Goal: Information Seeking & Learning: Learn about a topic

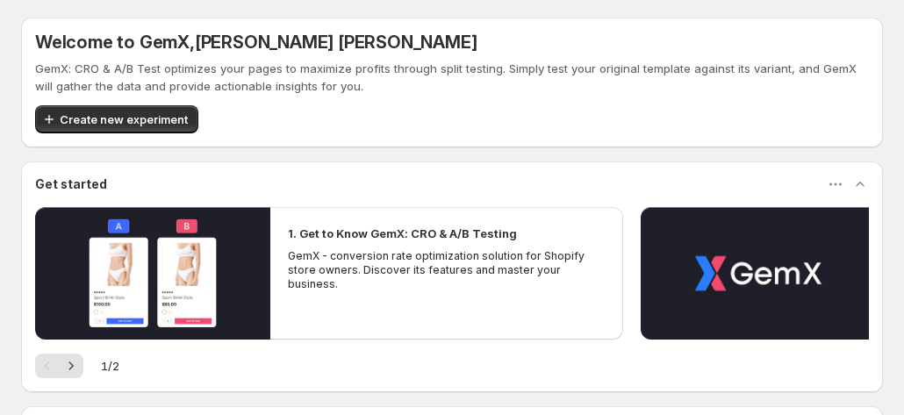
scroll to position [197, 0]
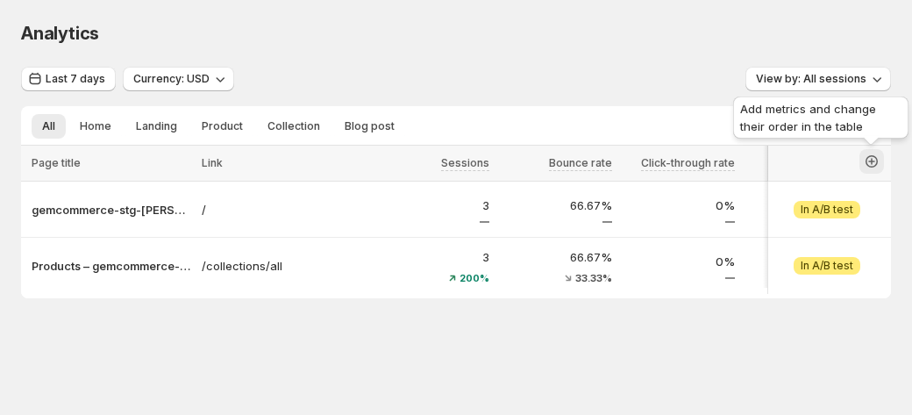
click at [876, 161] on icon "button" at bounding box center [872, 162] width 18 height 18
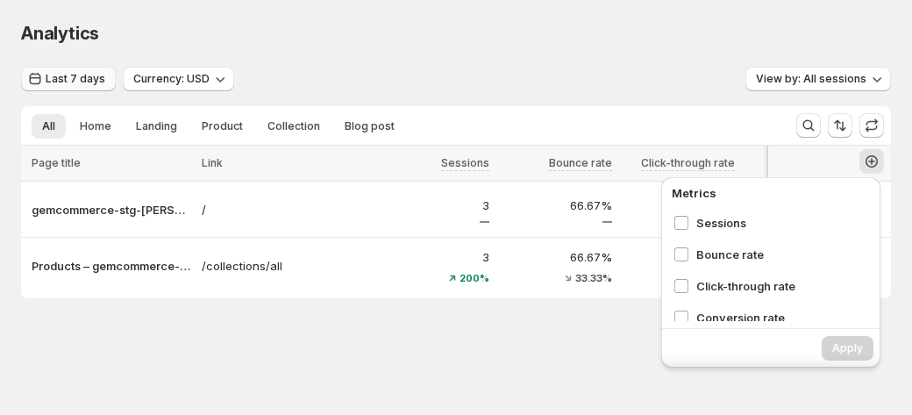
click at [68, 82] on span "Last 7 days" at bounding box center [76, 79] width 60 height 14
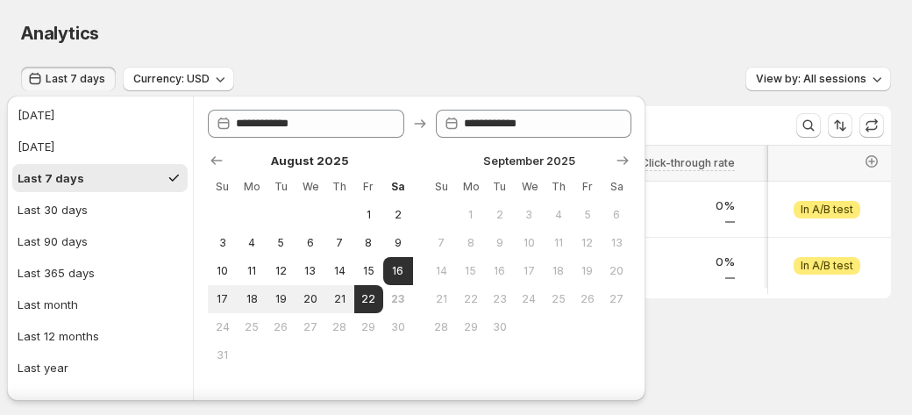
click at [402, 25] on div "Analytics" at bounding box center [456, 33] width 870 height 25
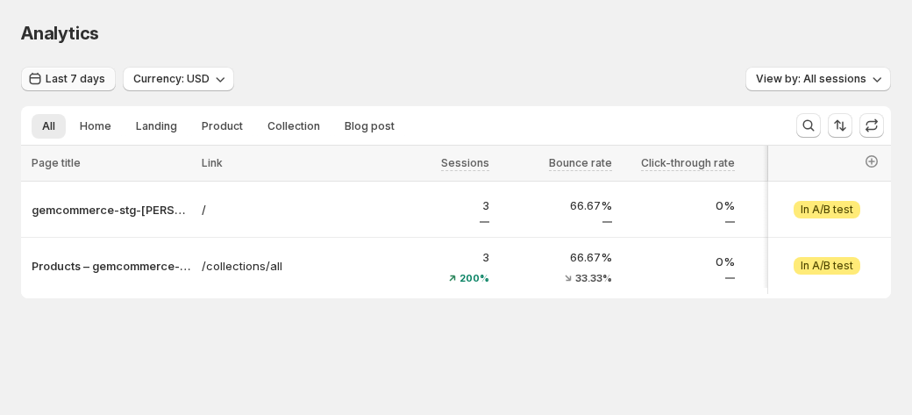
click at [59, 73] on span "Last 7 days" at bounding box center [76, 79] width 60 height 14
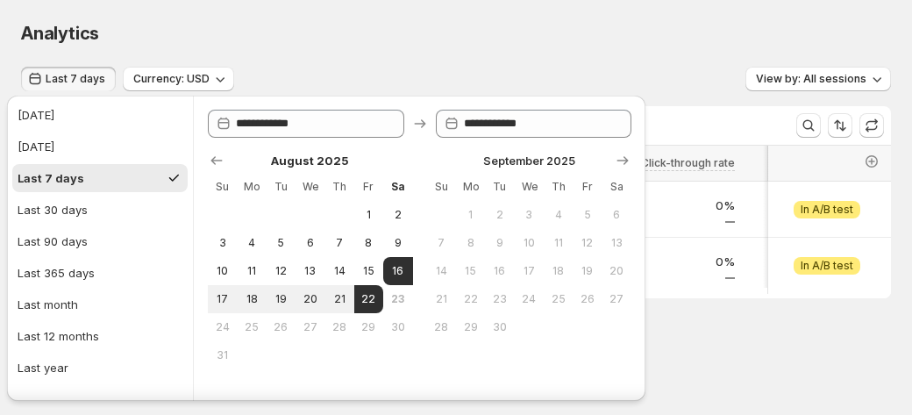
click at [329, 10] on div "Analytics. This page is ready Analytics" at bounding box center [456, 33] width 870 height 67
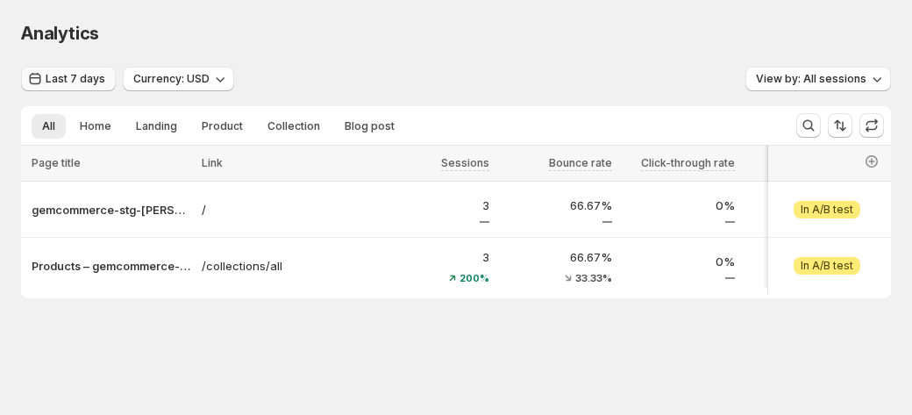
click at [81, 76] on span "Last 7 days" at bounding box center [76, 79] width 60 height 14
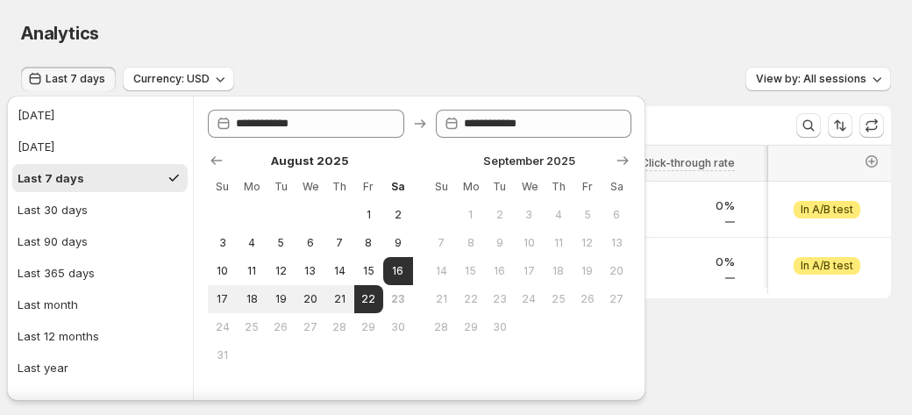
click at [371, 48] on div "Analytics. This page is ready Analytics" at bounding box center [456, 33] width 870 height 67
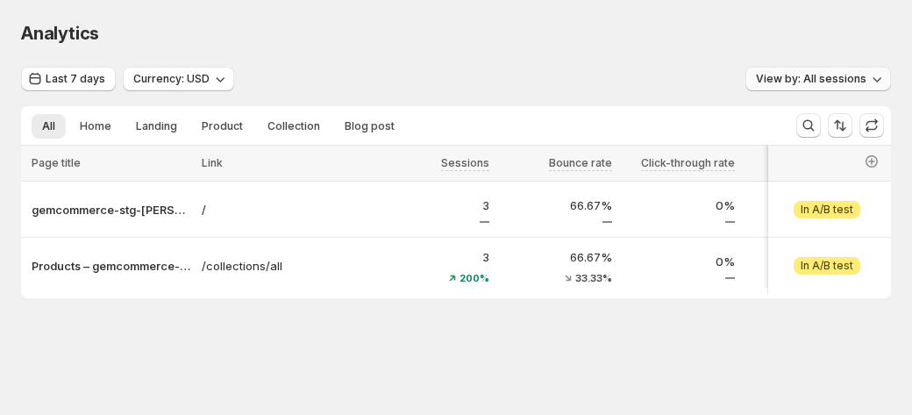
click at [803, 89] on button "View by: All sessions" at bounding box center [819, 79] width 146 height 25
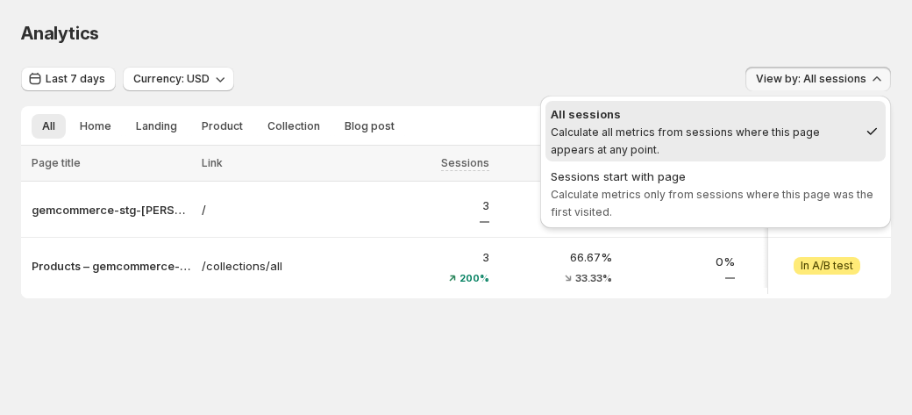
click at [675, 38] on div "Analytics" at bounding box center [456, 33] width 870 height 25
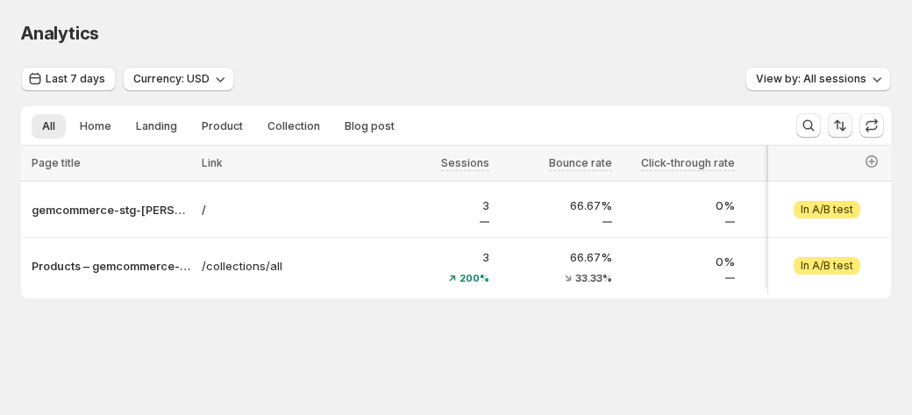
click at [839, 125] on icon "Sort the results" at bounding box center [841, 126] width 18 height 18
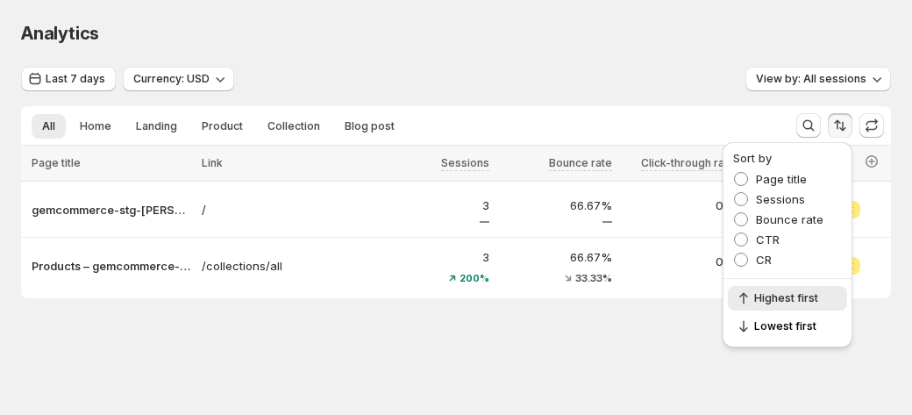
click at [839, 125] on icon "Sort the results" at bounding box center [841, 126] width 18 height 18
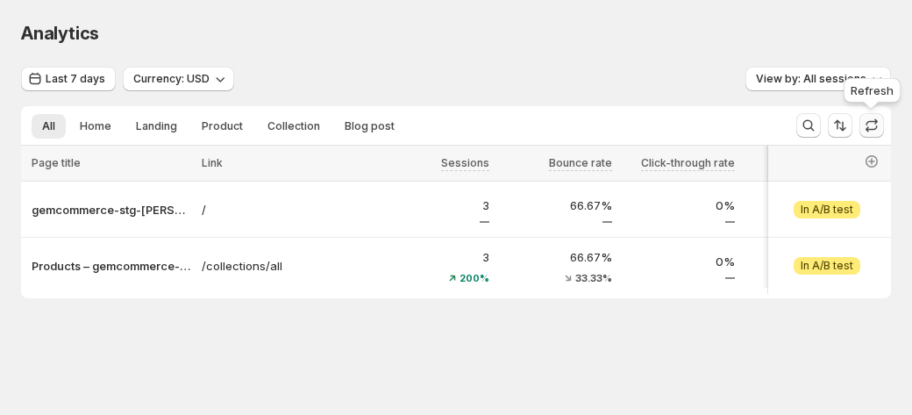
click at [866, 126] on icon "button" at bounding box center [872, 126] width 18 height 18
click at [812, 126] on icon "Search and filter results" at bounding box center [809, 125] width 11 height 11
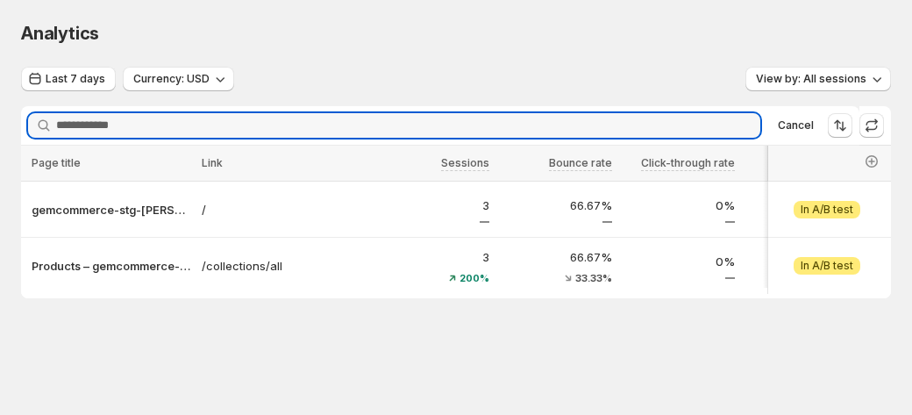
click at [517, 38] on div "Analytics" at bounding box center [456, 33] width 870 height 25
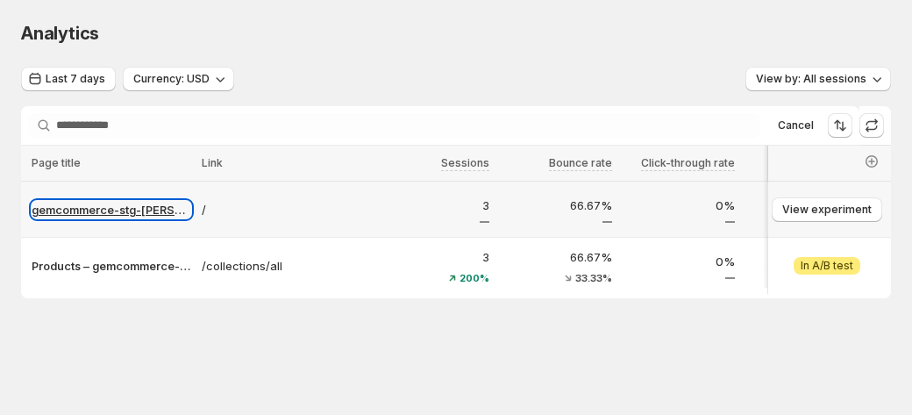
click at [102, 211] on p "gemcommerce-stg-[PERSON_NAME]" at bounding box center [112, 210] width 160 height 18
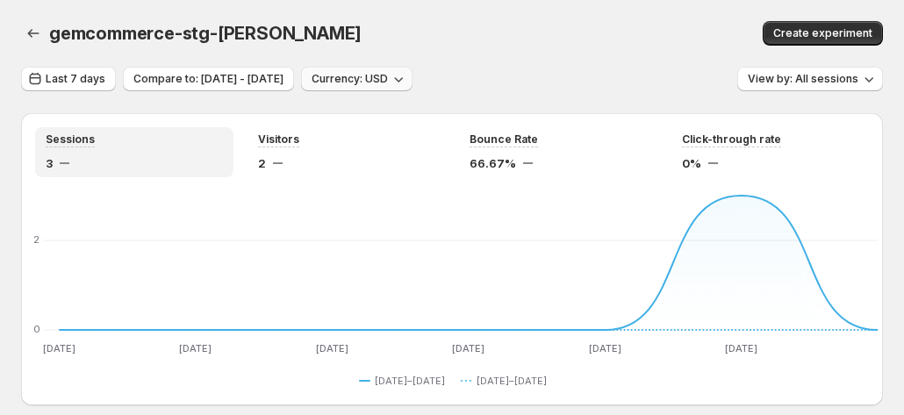
click at [412, 89] on button "Currency: USD" at bounding box center [356, 79] width 111 height 25
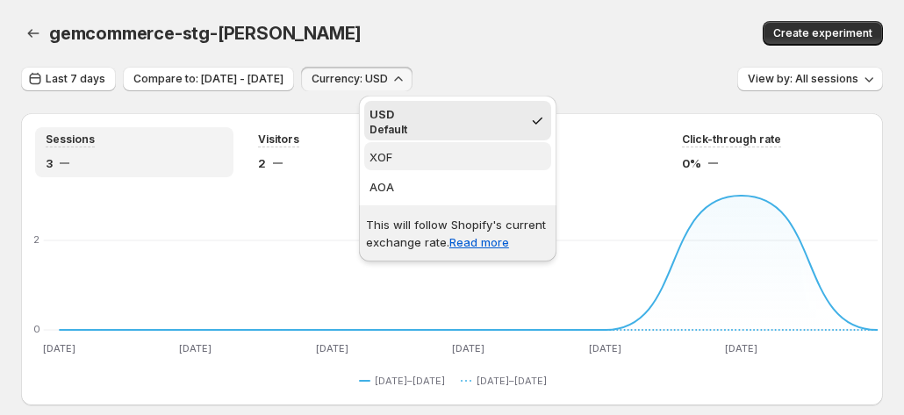
click at [405, 154] on span "XOF" at bounding box center [457, 157] width 176 height 18
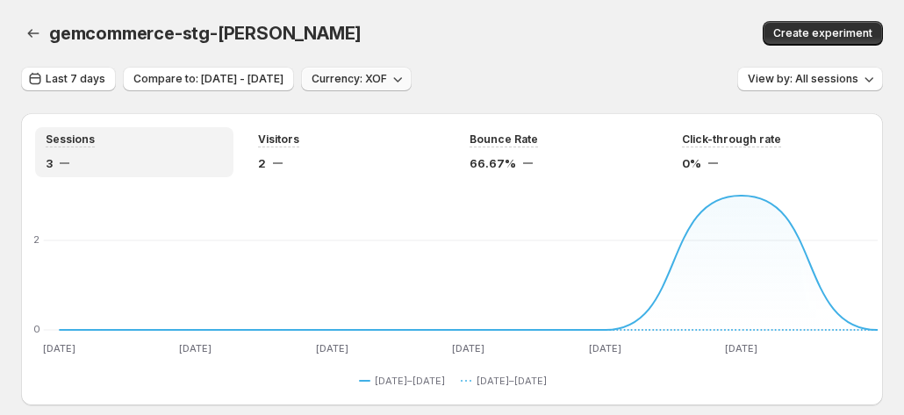
click at [387, 78] on span "Currency: XOF" at bounding box center [348, 79] width 75 height 14
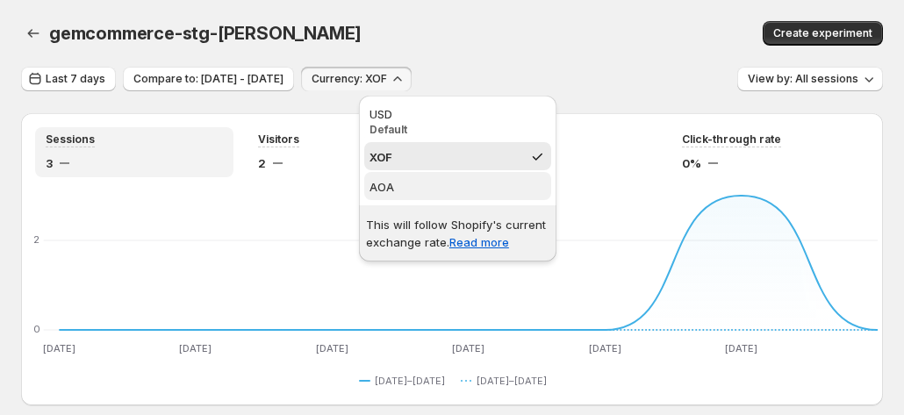
click at [391, 189] on span "AOA" at bounding box center [381, 187] width 25 height 14
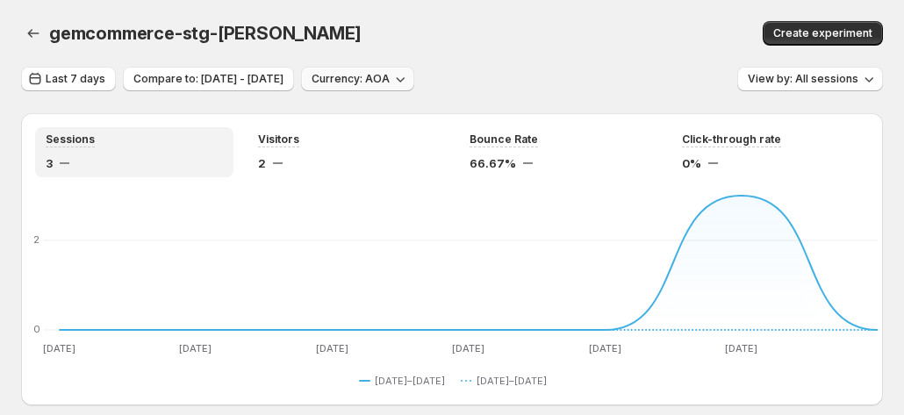
click at [390, 80] on span "Currency: AOA" at bounding box center [350, 79] width 78 height 14
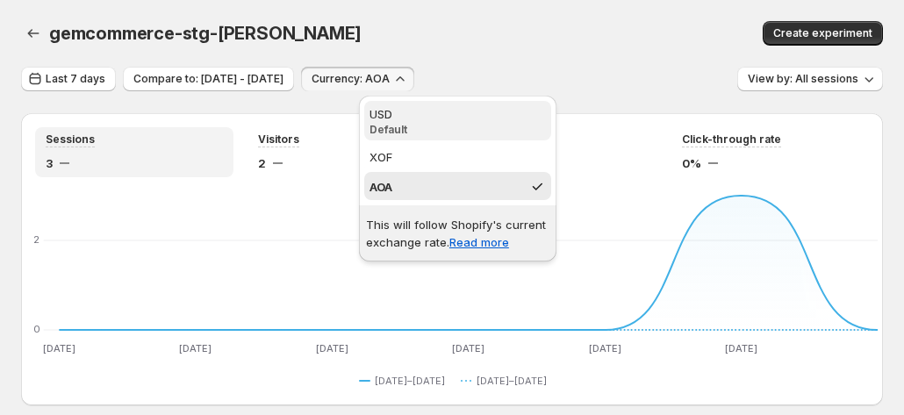
click at [403, 119] on div "USD" at bounding box center [457, 114] width 176 height 18
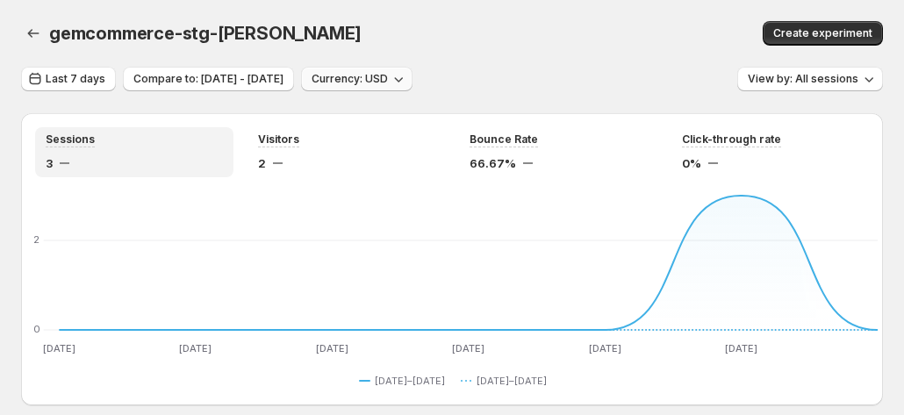
click at [388, 82] on span "Currency: USD" at bounding box center [349, 79] width 76 height 14
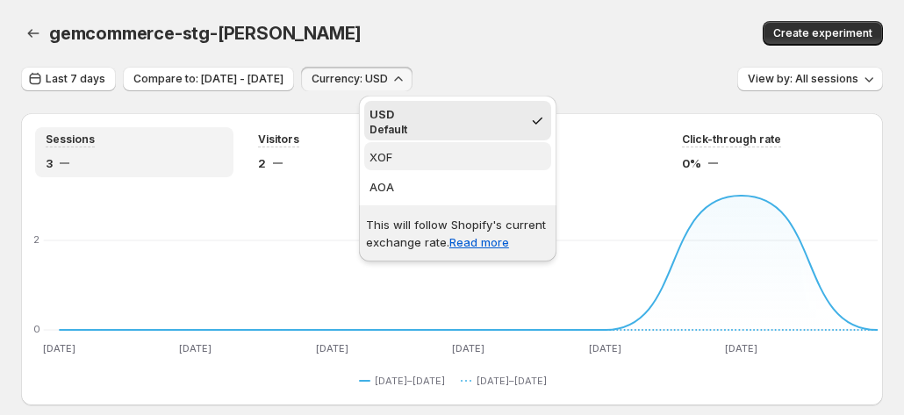
click at [392, 154] on span "XOF" at bounding box center [457, 157] width 176 height 18
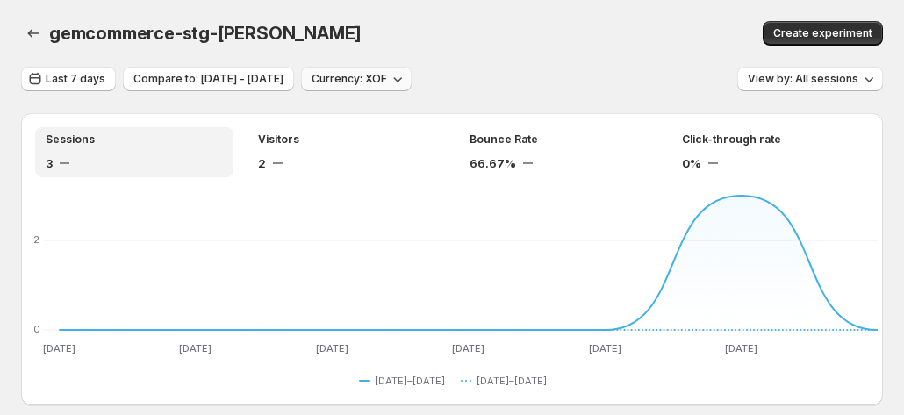
click at [387, 75] on span "Currency: XOF" at bounding box center [348, 79] width 75 height 14
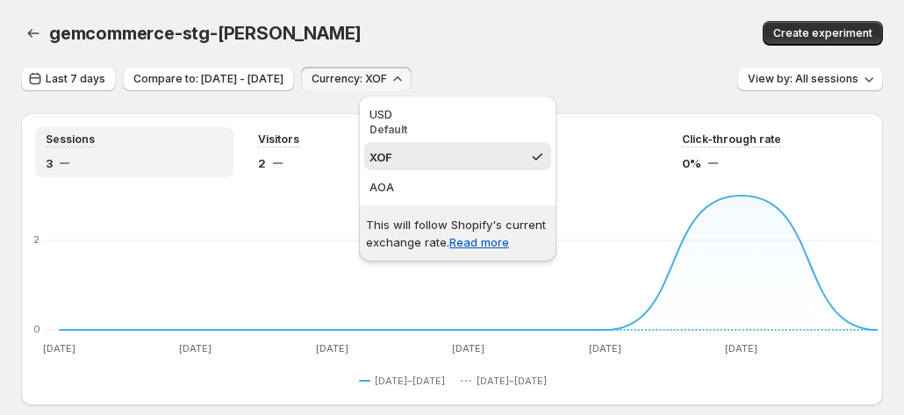
drag, startPoint x: 416, startPoint y: 155, endPoint x: 401, endPoint y: 154, distance: 15.0
click at [401, 154] on span "XOF" at bounding box center [446, 157] width 154 height 18
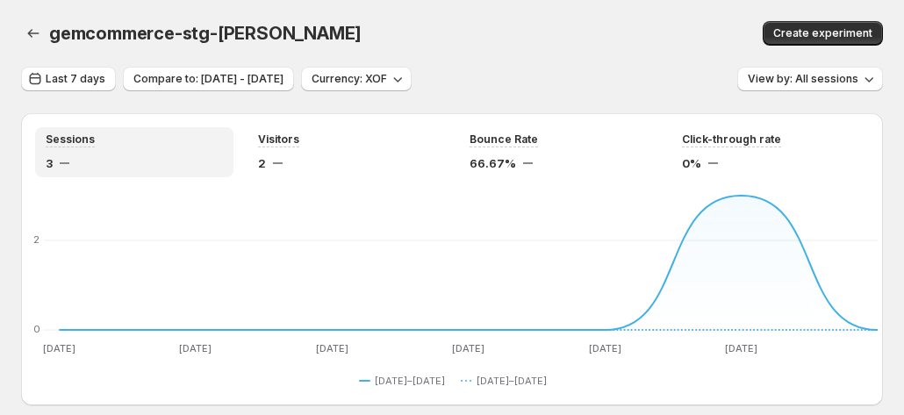
click at [569, 39] on div "Create experiment" at bounding box center [725, 33] width 313 height 25
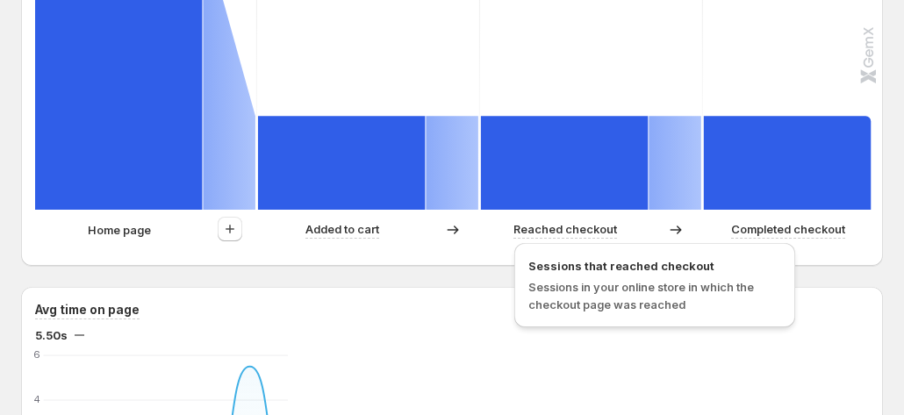
scroll to position [702, 0]
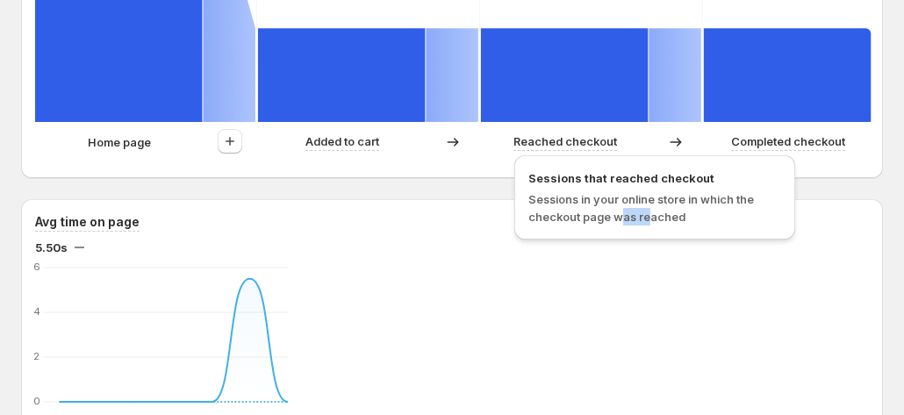
drag, startPoint x: 619, startPoint y: 244, endPoint x: 628, endPoint y: 242, distance: 8.9
click at [650, 245] on div "Sessions that reached checkout Sessions in your online store in which the check…" at bounding box center [654, 202] width 295 height 103
click at [620, 242] on div "Sessions that reached checkout Sessions in your online store in which the check…" at bounding box center [654, 202] width 295 height 103
click at [624, 247] on div "Sessions that reached checkout Sessions in your online store in which the check…" at bounding box center [654, 202] width 295 height 103
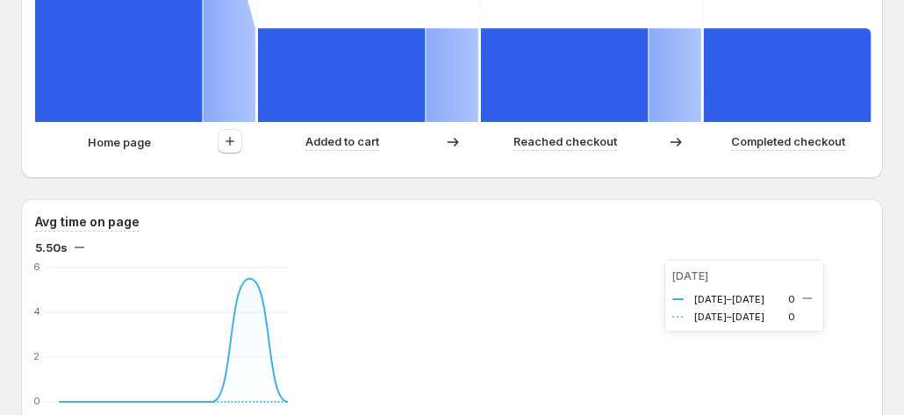
drag, startPoint x: 621, startPoint y: 249, endPoint x: 709, endPoint y: 239, distance: 88.4
copy span "F CFA 19,826"
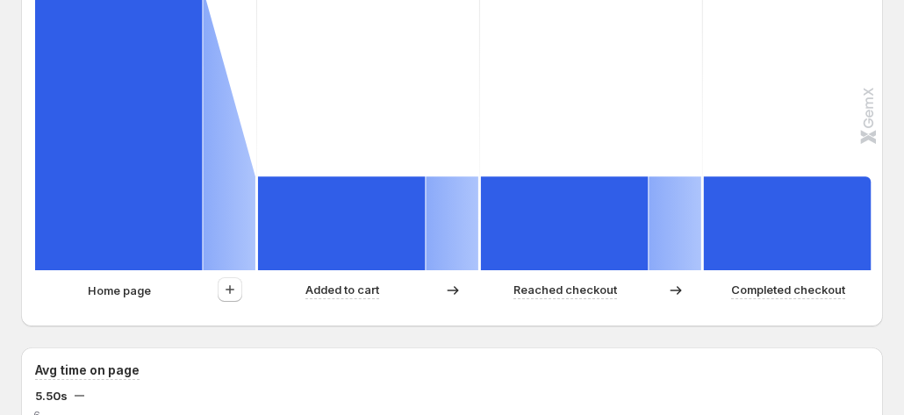
scroll to position [526, 0]
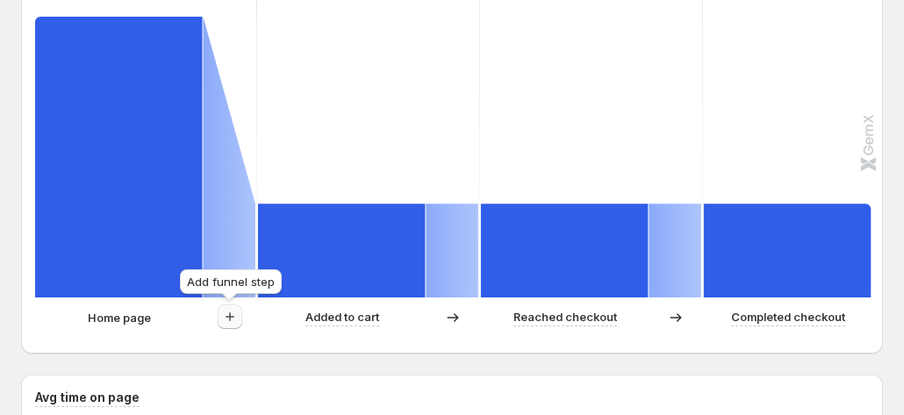
click at [218, 318] on button "button" at bounding box center [230, 316] width 25 height 25
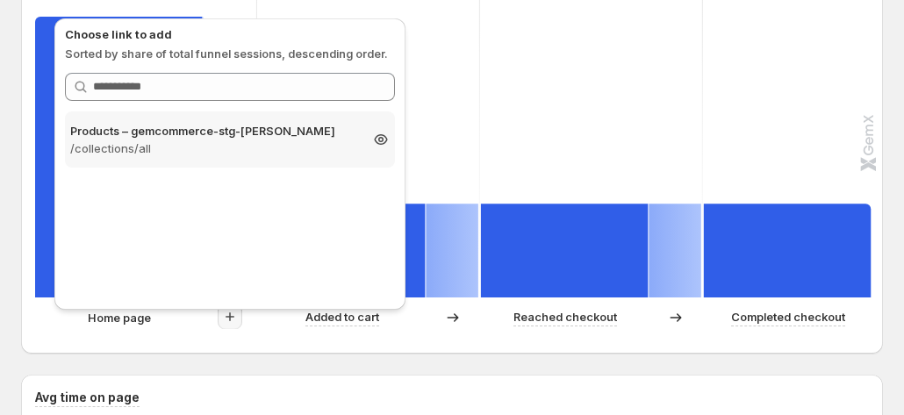
click at [199, 155] on p "/collections/all" at bounding box center [214, 148] width 288 height 18
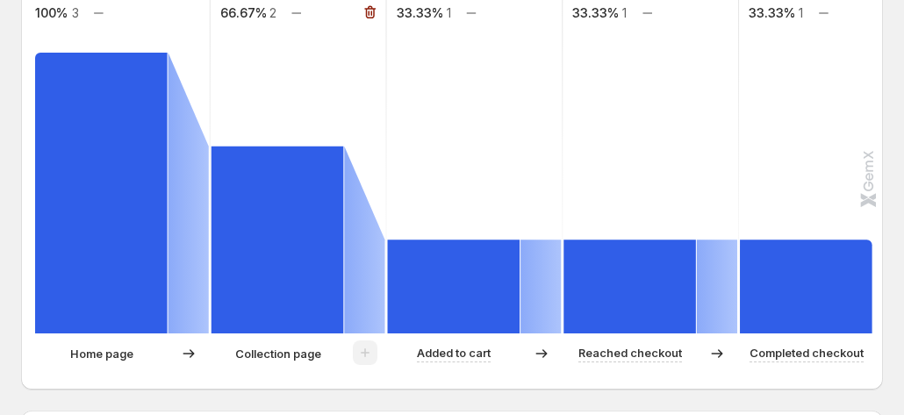
scroll to position [614, 0]
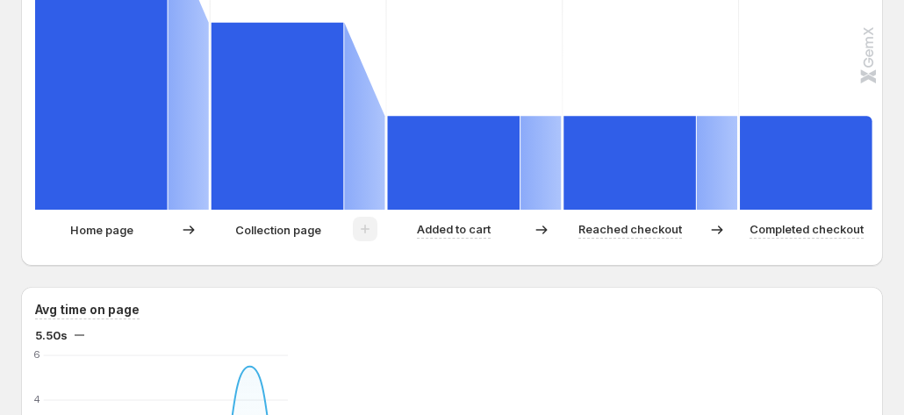
click at [282, 234] on p "Collection page" at bounding box center [278, 230] width 86 height 18
click at [184, 229] on icon at bounding box center [188, 229] width 11 height 9
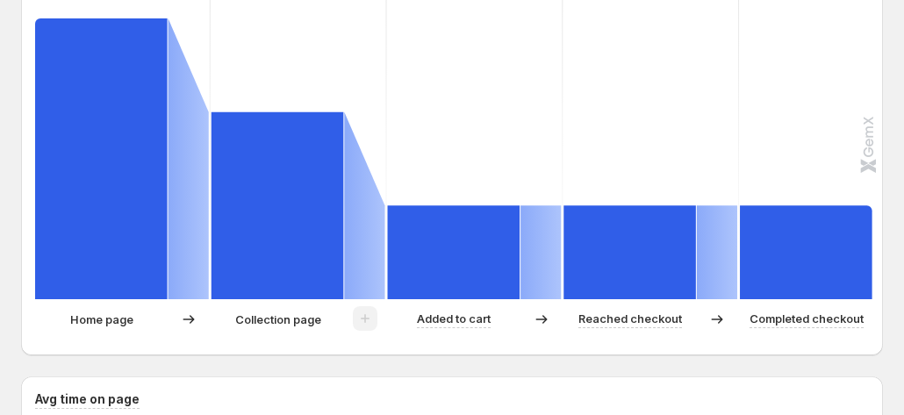
scroll to position [351, 0]
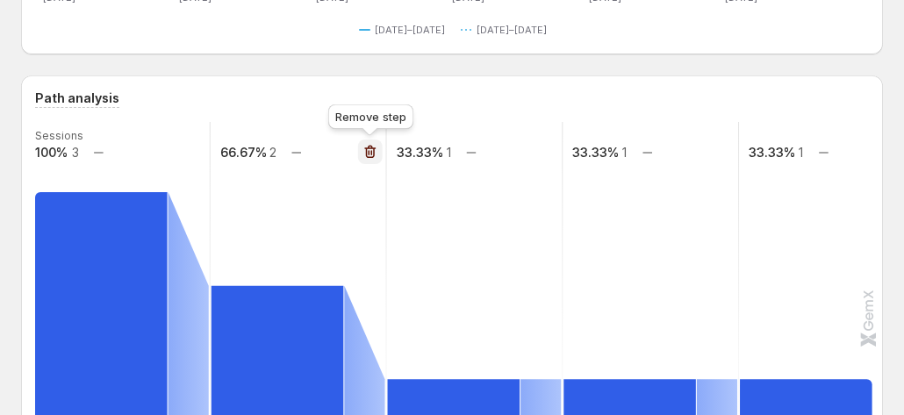
click at [374, 161] on button "button" at bounding box center [370, 151] width 25 height 25
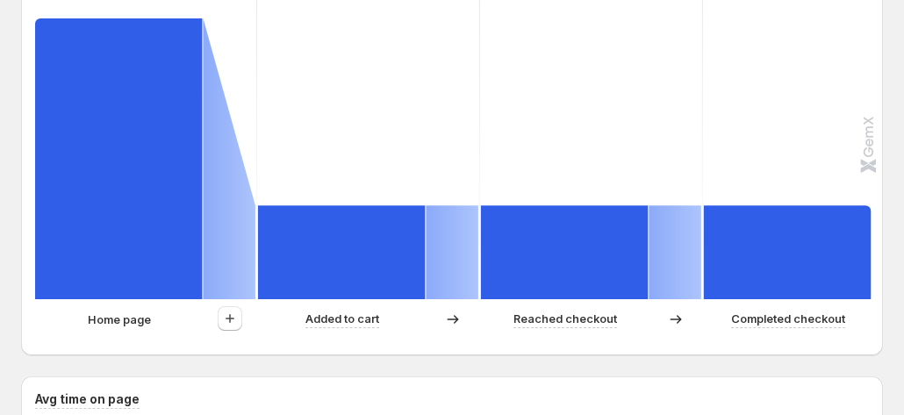
scroll to position [526, 0]
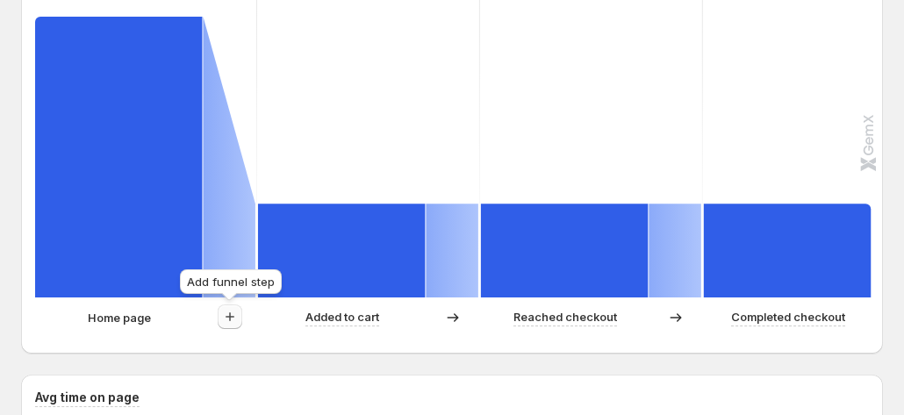
click at [221, 317] on icon "button" at bounding box center [230, 317] width 18 height 18
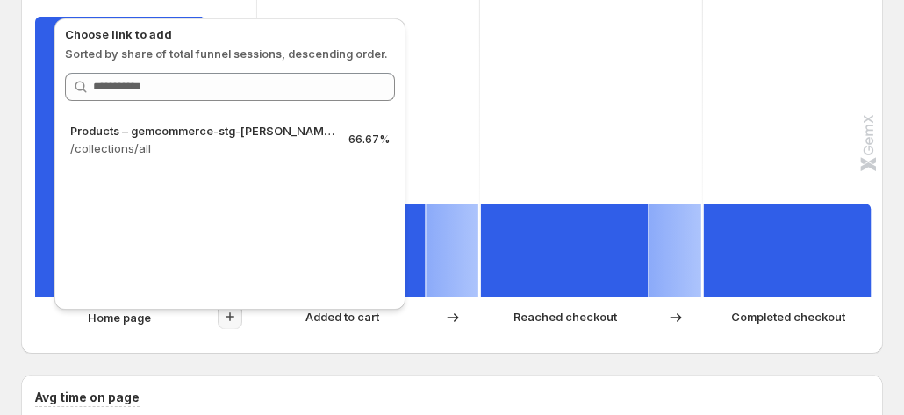
click at [221, 313] on div "Choose link to add Sorted by share of total funnel sessions, descending order. …" at bounding box center [229, 159] width 365 height 310
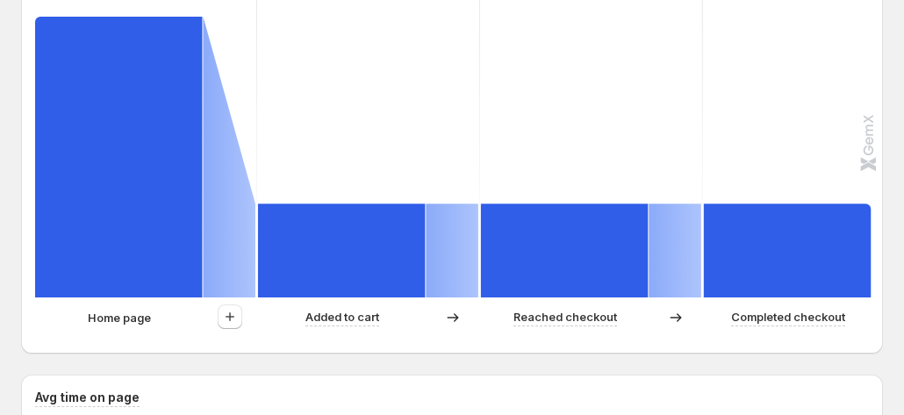
scroll to position [614, 0]
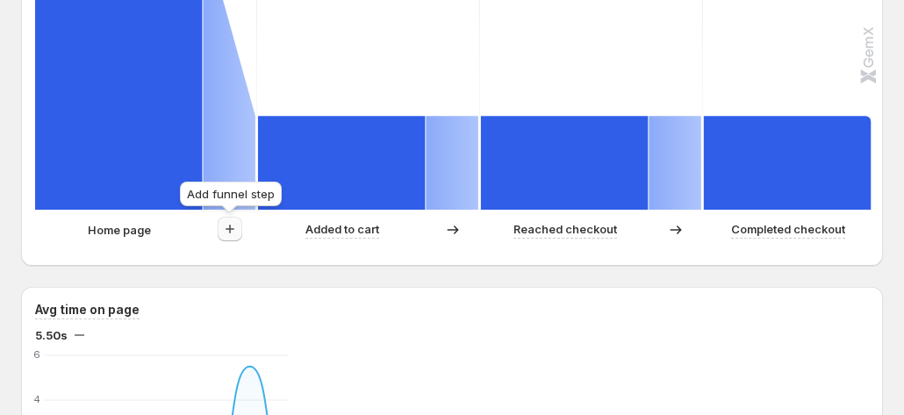
click at [230, 230] on icon "button" at bounding box center [229, 229] width 9 height 9
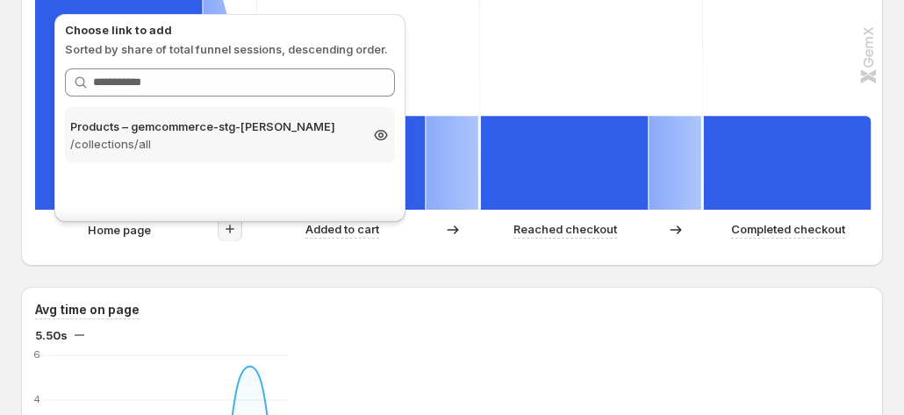
click at [254, 135] on p "/collections/all" at bounding box center [214, 144] width 288 height 18
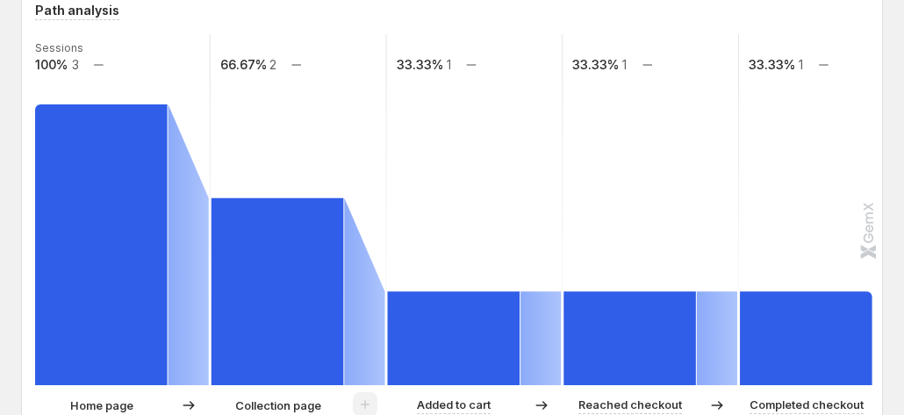
scroll to position [351, 0]
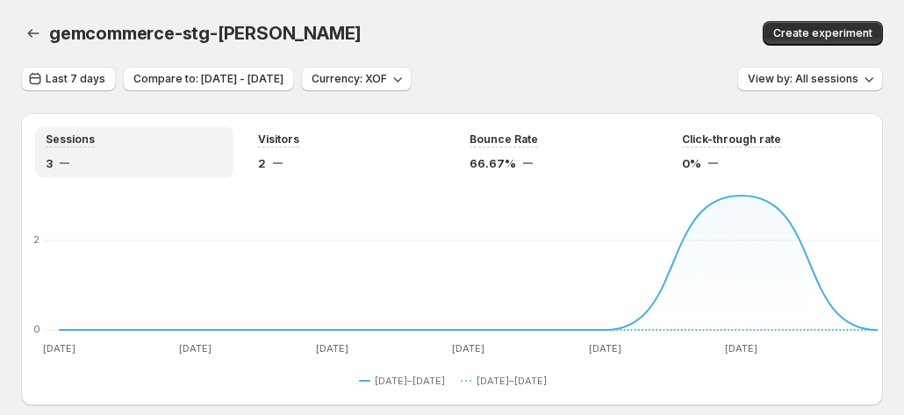
click at [106, 159] on div "3" at bounding box center [134, 163] width 177 height 18
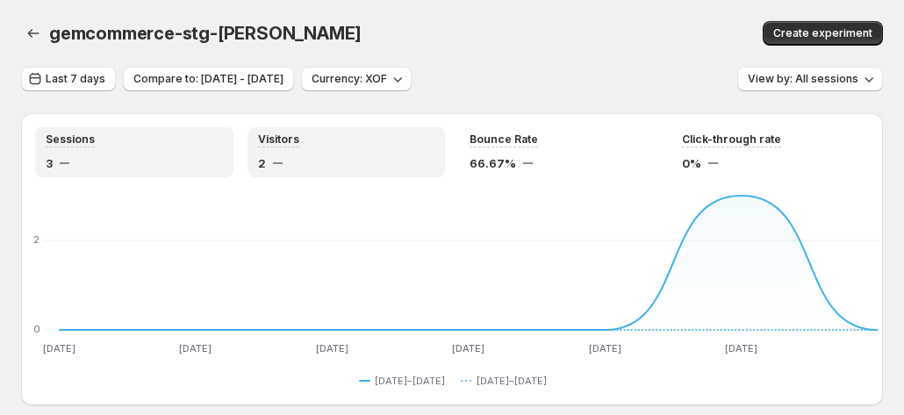
click at [298, 153] on div "Visitors 2" at bounding box center [346, 151] width 177 height 39
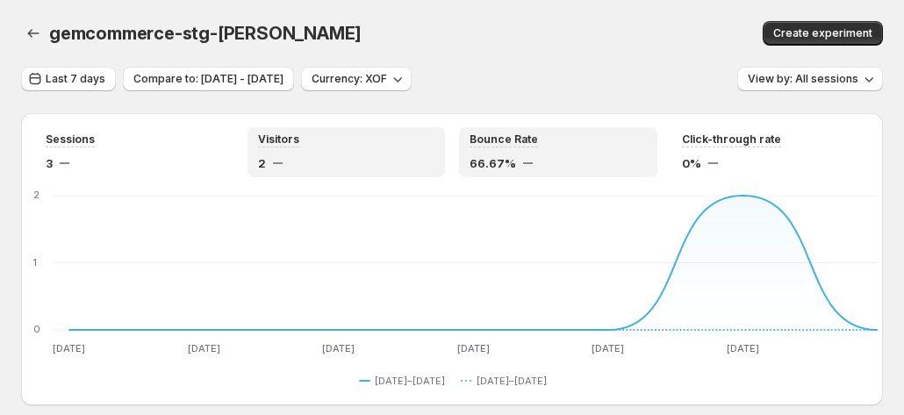
click at [548, 166] on div "66.67%" at bounding box center [557, 163] width 177 height 18
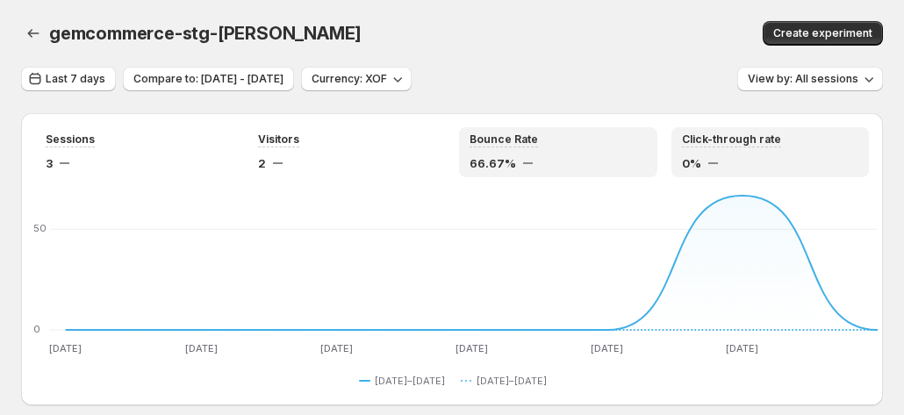
click at [699, 160] on span "0%" at bounding box center [691, 163] width 19 height 18
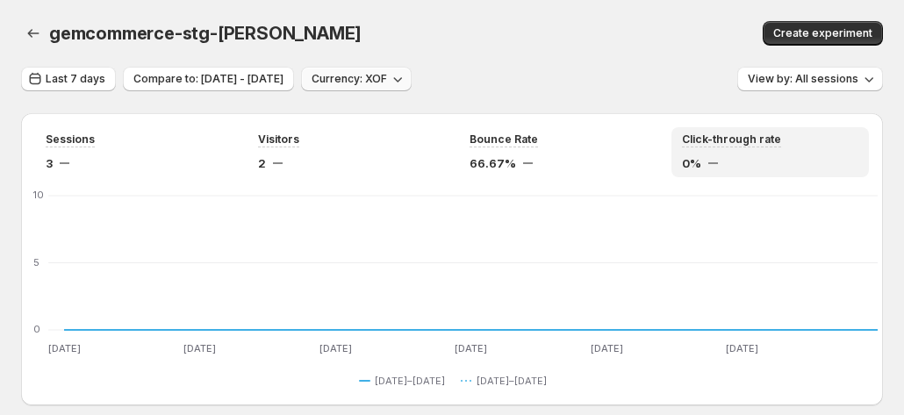
click at [387, 83] on span "Currency: XOF" at bounding box center [348, 79] width 75 height 14
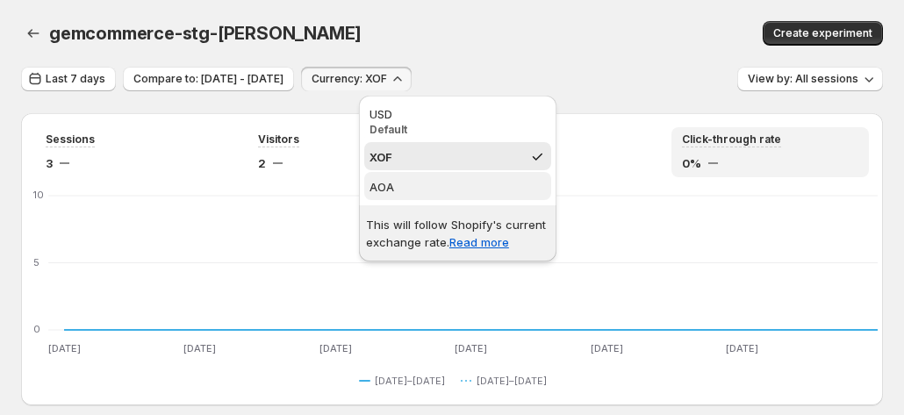
click at [415, 183] on span "AOA" at bounding box center [457, 187] width 176 height 18
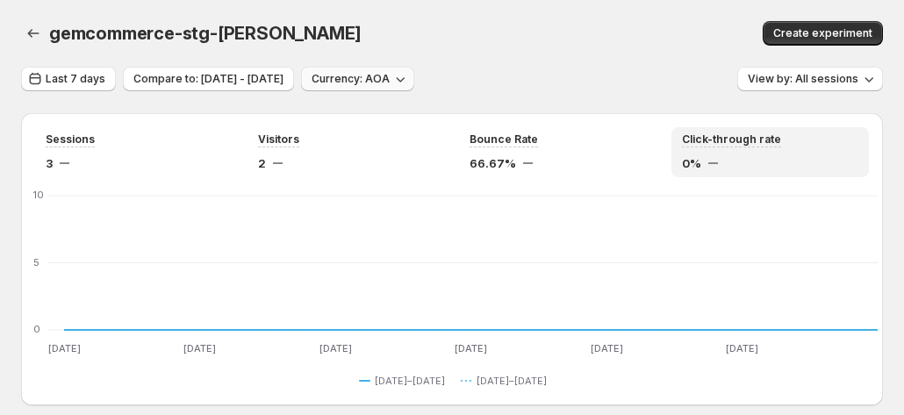
click at [390, 84] on span "Currency: AOA" at bounding box center [350, 79] width 78 height 14
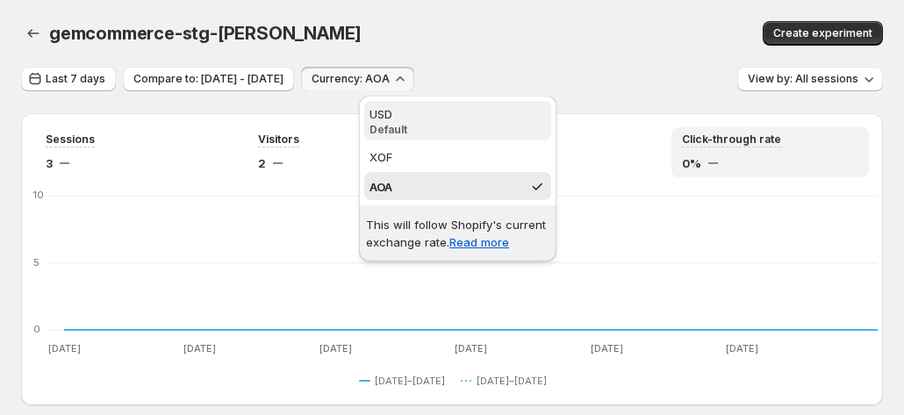
click at [401, 110] on div "USD" at bounding box center [457, 114] width 176 height 18
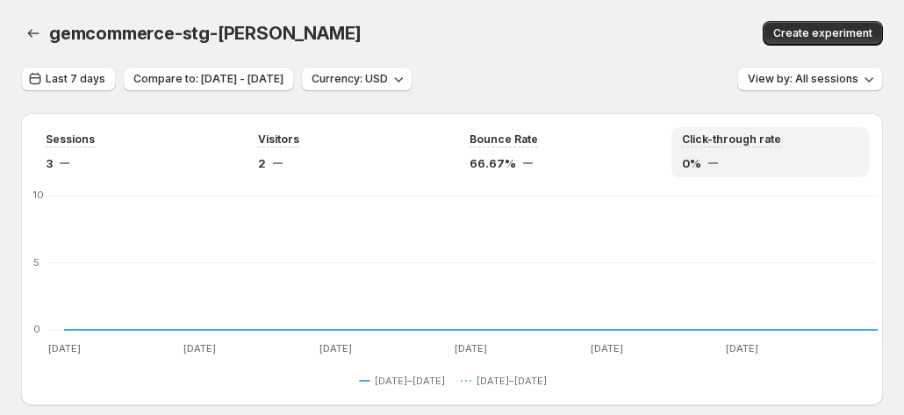
click at [602, 54] on div "gemcommerce-stg-[PERSON_NAME]. This page is ready gemcommerce-stg-[PERSON_NAME]…" at bounding box center [452, 33] width 862 height 67
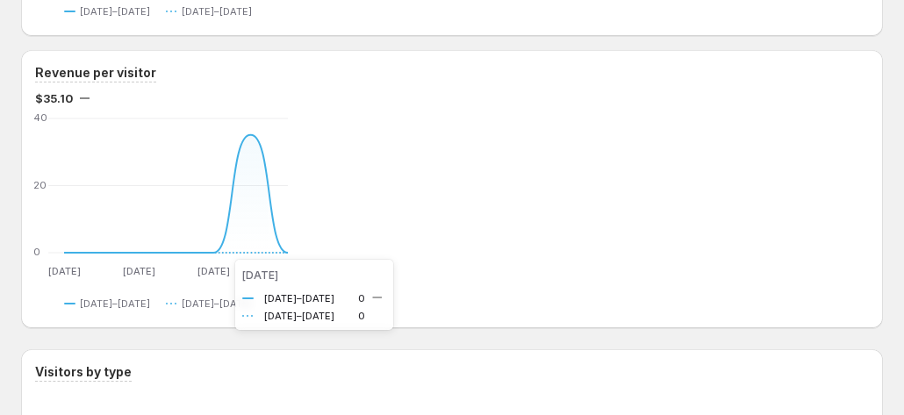
scroll to position [1412, 0]
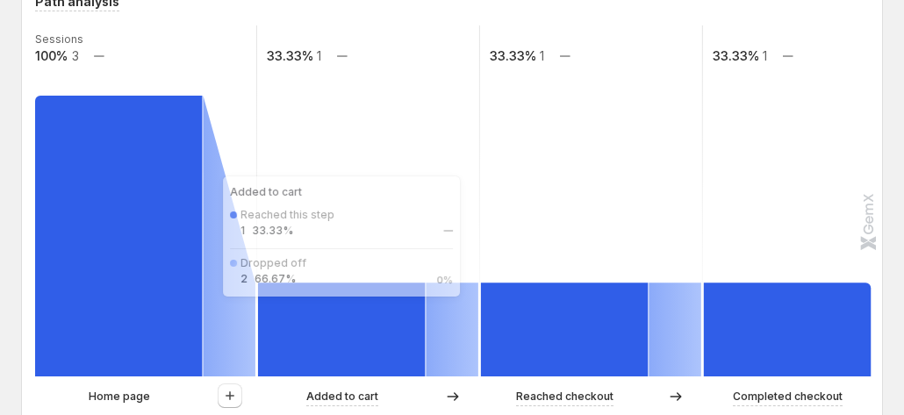
scroll to position [623, 0]
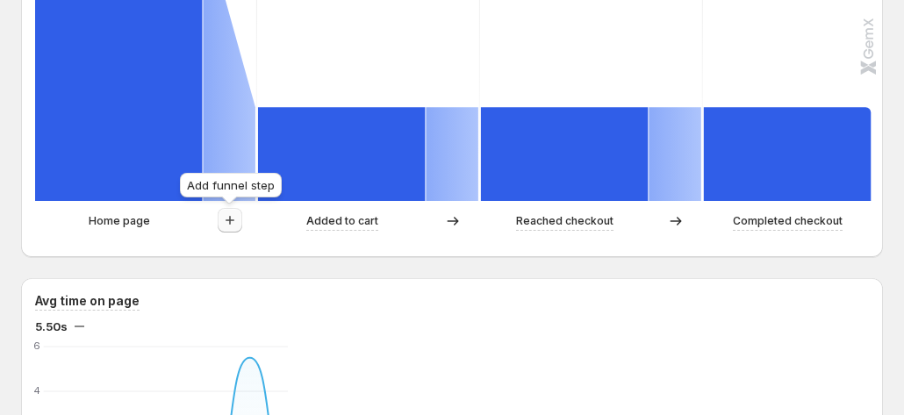
click at [227, 223] on icon "button" at bounding box center [230, 220] width 18 height 18
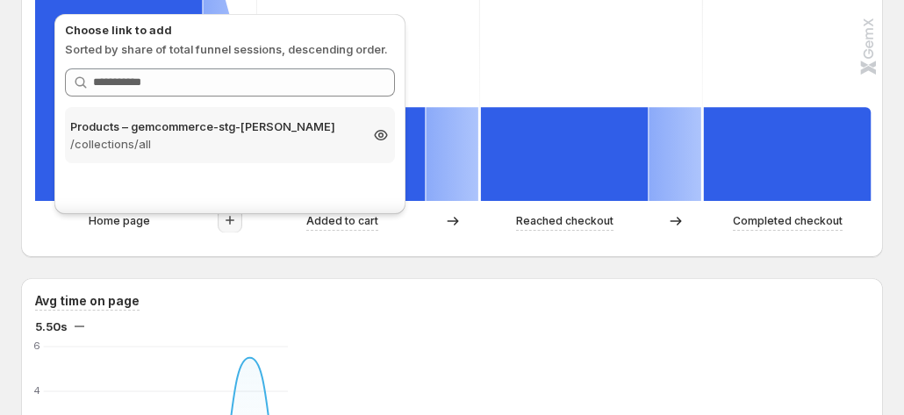
click at [252, 135] on p "/collections/all" at bounding box center [214, 144] width 288 height 18
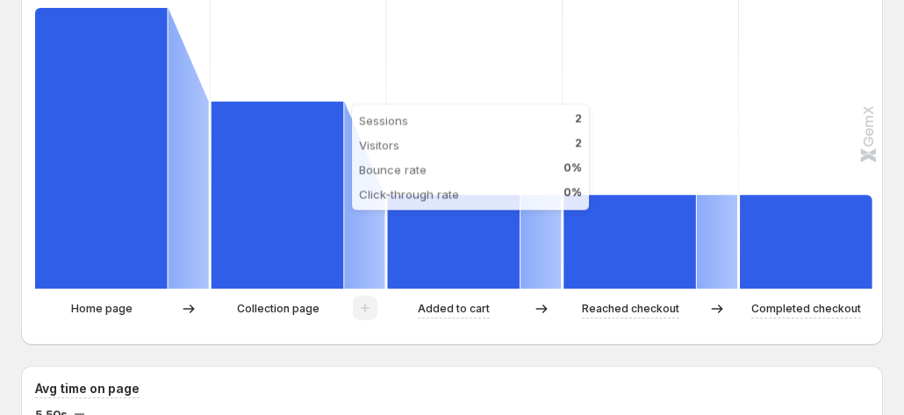
scroll to position [360, 0]
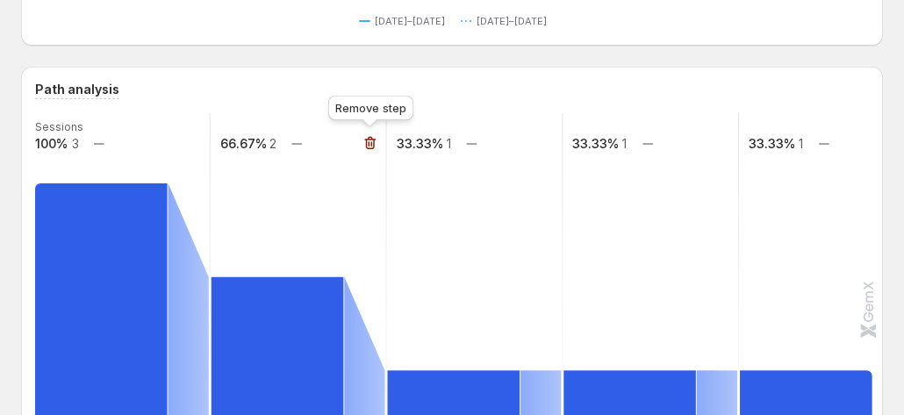
click at [370, 137] on icon "button" at bounding box center [369, 143] width 11 height 13
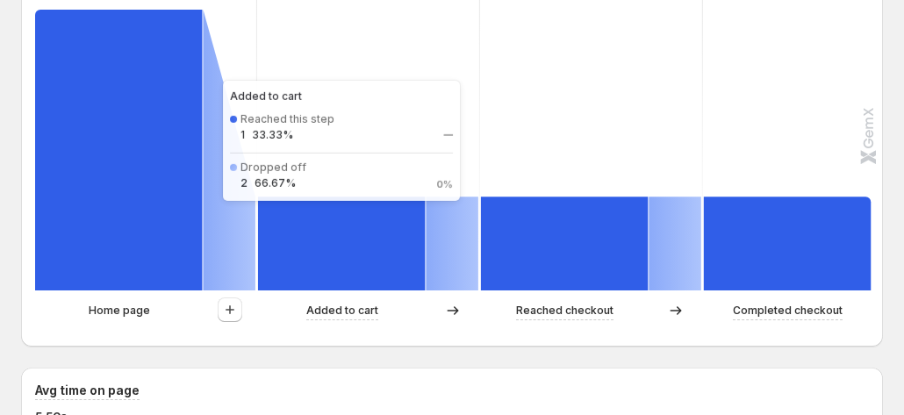
scroll to position [439, 0]
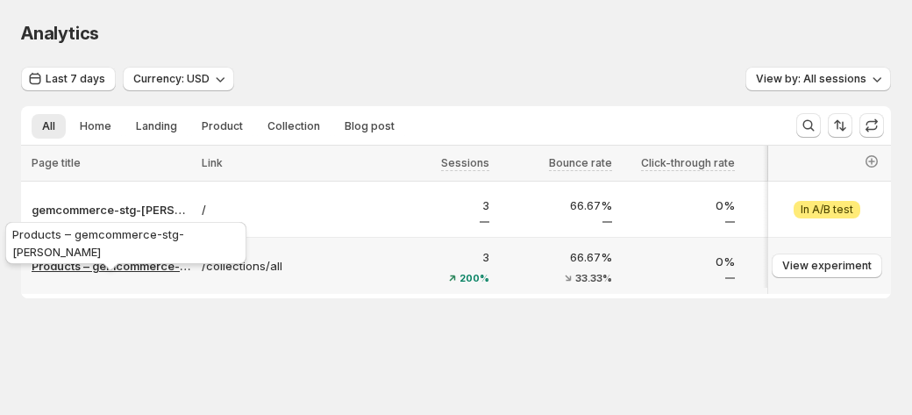
click at [123, 268] on p "Products – gemcommerce-stg-[PERSON_NAME]" at bounding box center [112, 266] width 160 height 18
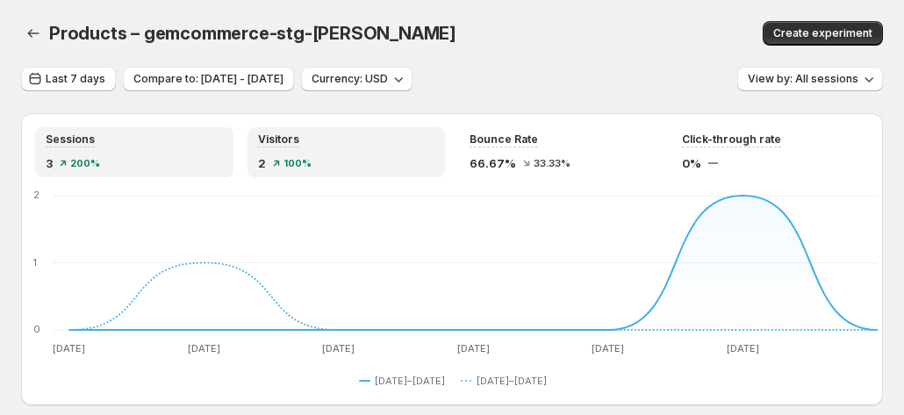
click at [309, 158] on span "100%" at bounding box center [297, 163] width 28 height 11
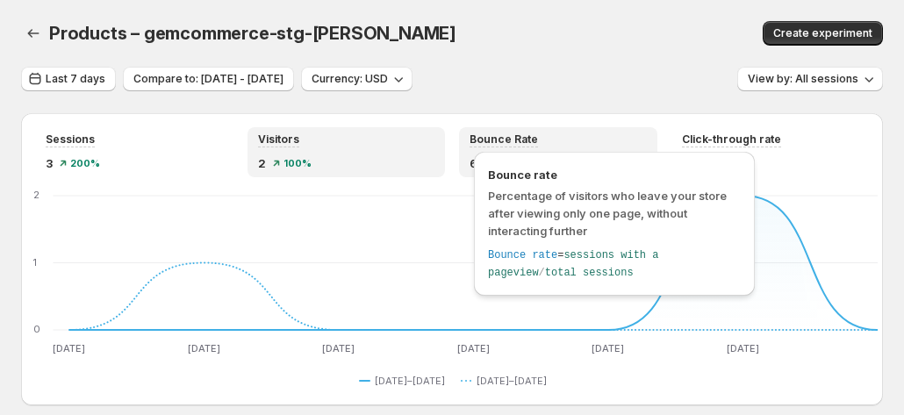
click at [519, 142] on span "Bounce Rate" at bounding box center [503, 139] width 68 height 14
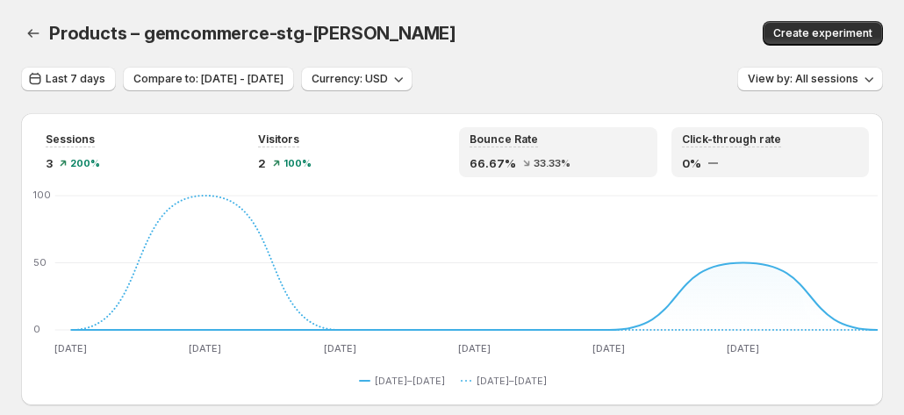
click at [799, 152] on div "Click-through rate 0%" at bounding box center [770, 151] width 177 height 39
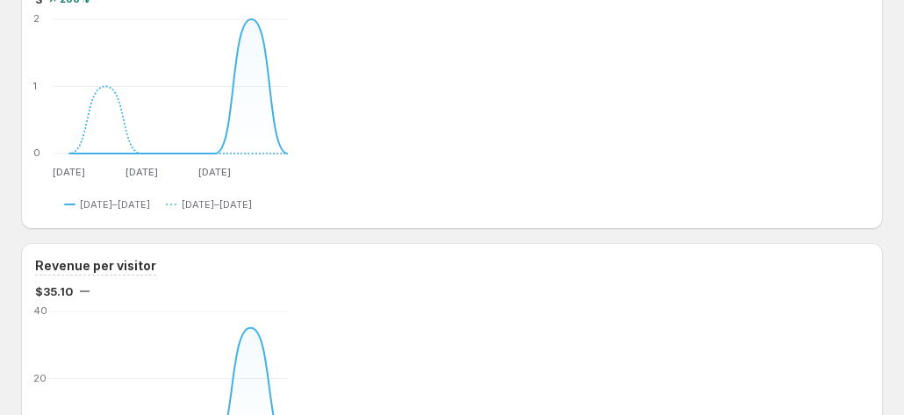
scroll to position [1316, 0]
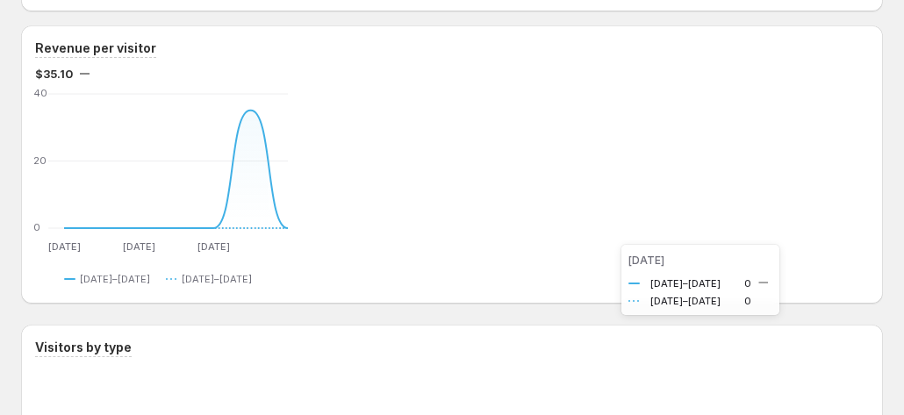
scroll to position [1404, 0]
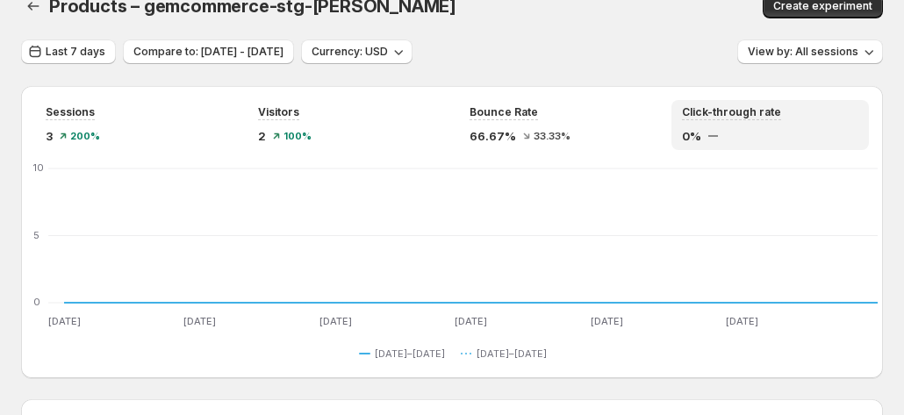
scroll to position [0, 0]
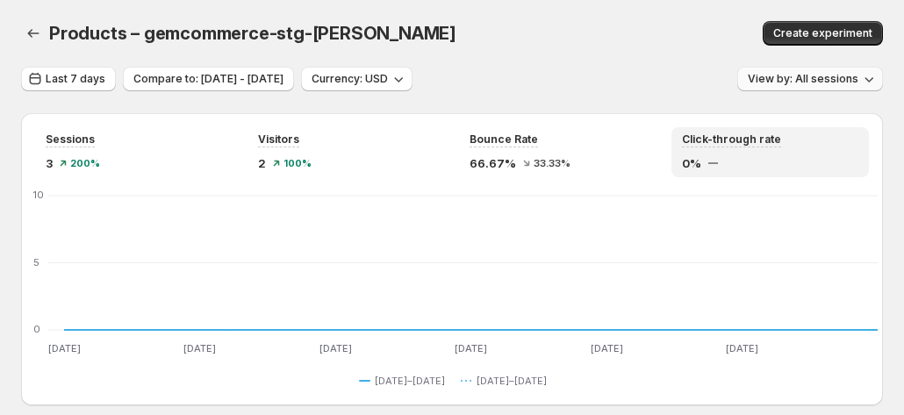
click at [776, 78] on span "View by: All sessions" at bounding box center [802, 79] width 111 height 14
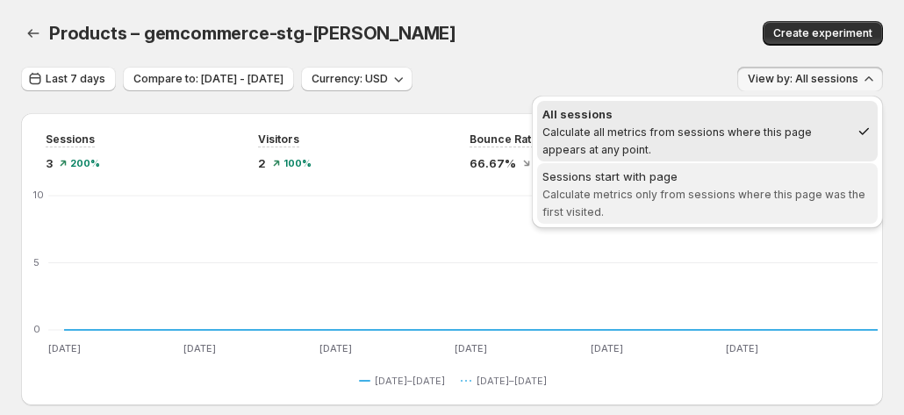
click at [696, 201] on span "Sessions start with page Calculate metrics only from sessions where this page w…" at bounding box center [707, 194] width 330 height 53
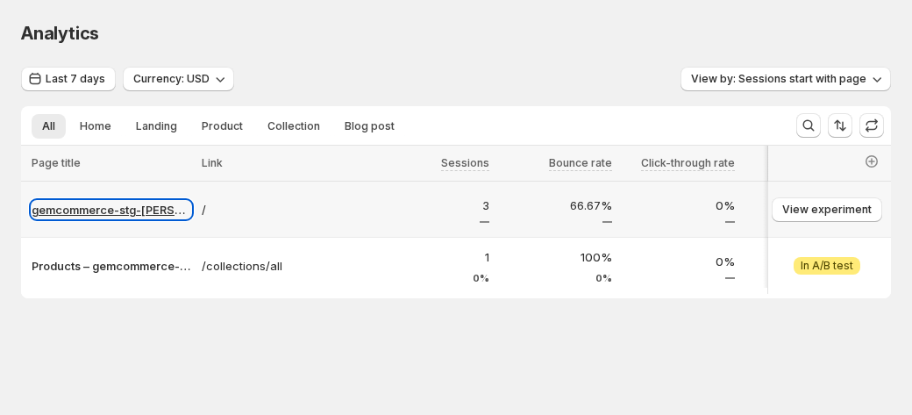
click at [95, 209] on p "gemcommerce-stg-[PERSON_NAME]" at bounding box center [112, 210] width 160 height 18
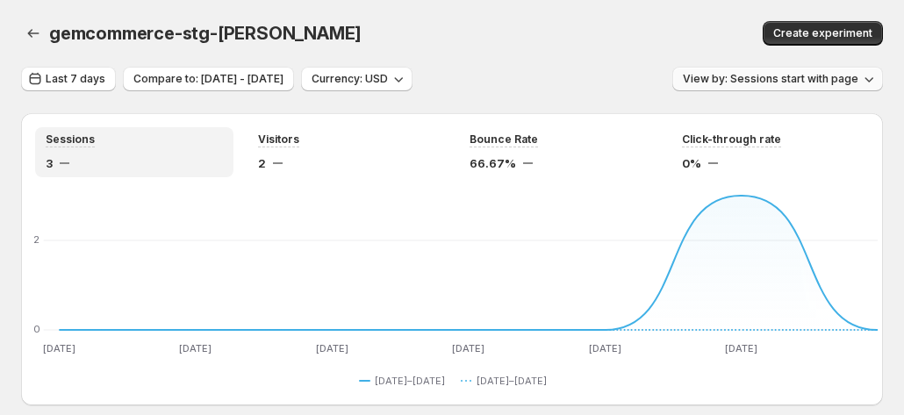
click at [744, 71] on button "View by: Sessions start with page" at bounding box center [777, 79] width 211 height 25
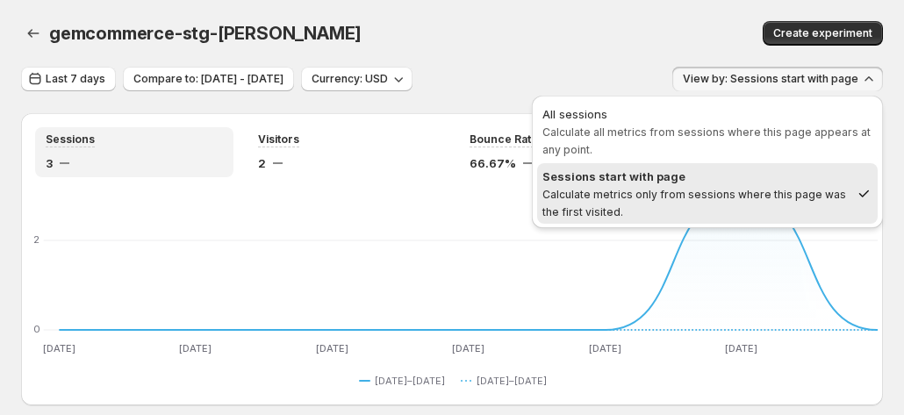
click at [699, 116] on div "All sessions" at bounding box center [707, 114] width 330 height 18
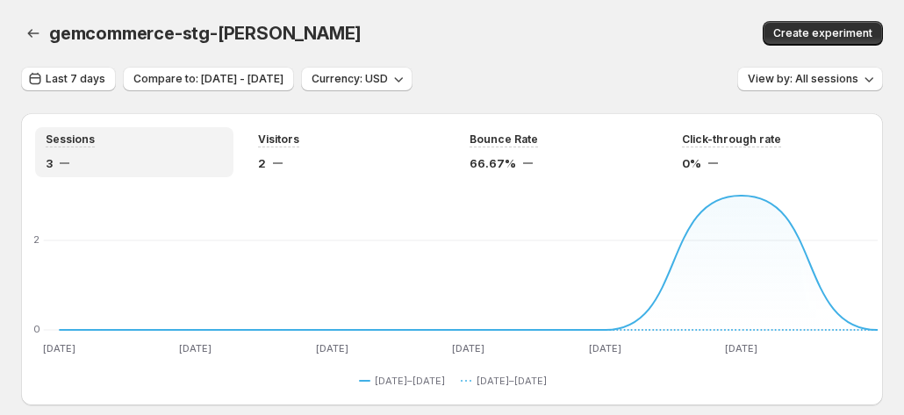
click at [597, 71] on div "Last 7 days Compare to: [DATE] - [DATE] Currency: USD View by: All sessions" at bounding box center [452, 79] width 862 height 25
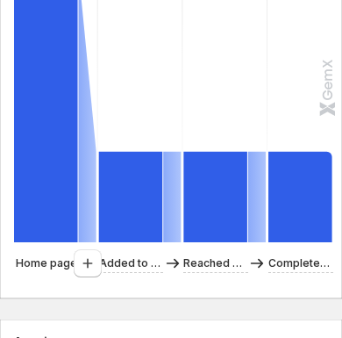
scroll to position [790, 0]
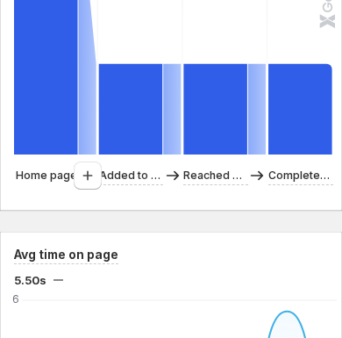
click at [90, 167] on icon "button" at bounding box center [88, 176] width 18 height 18
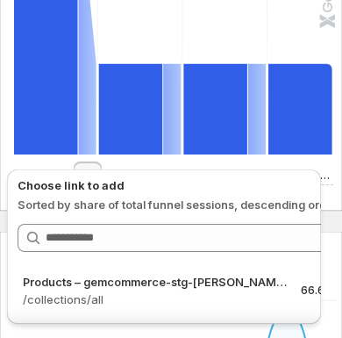
click at [90, 167] on icon "button" at bounding box center [88, 176] width 18 height 18
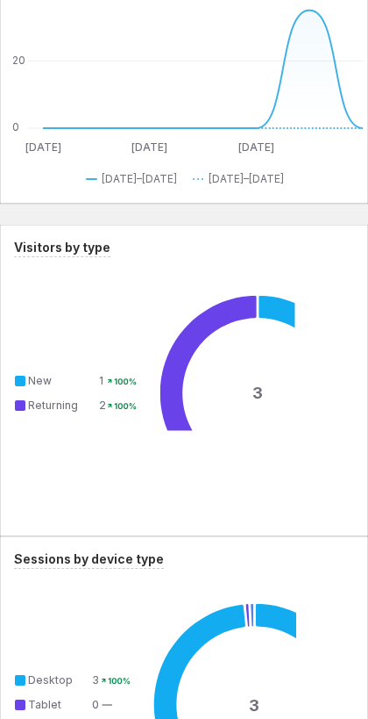
scroll to position [1605, 0]
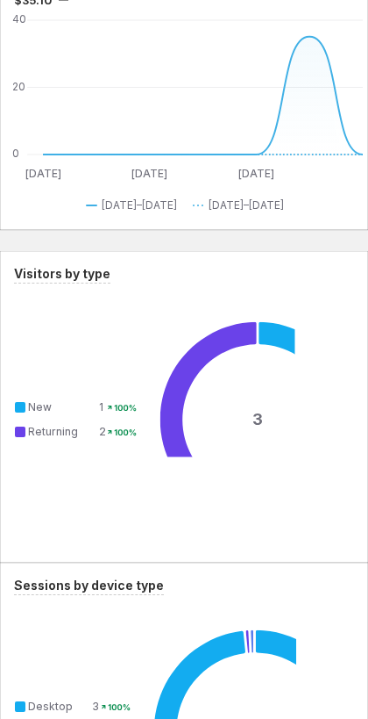
click at [154, 122] on icon "[DATE] Aug [DATE] Aug [DATE] Aug 20 0 20 40 [DATE] Aug [DATE] Aug [DATE] Aug [D…" at bounding box center [188, 98] width 349 height 165
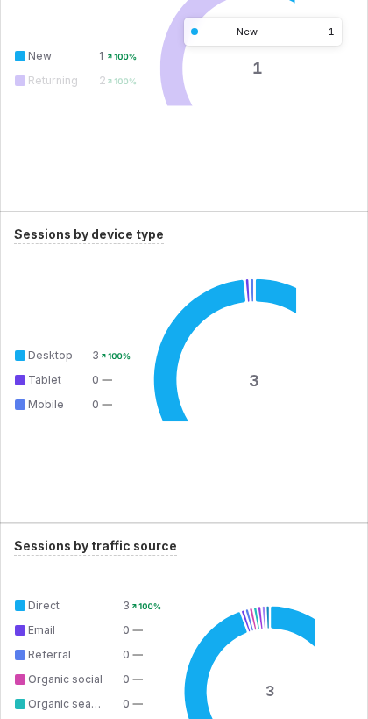
scroll to position [2131, 0]
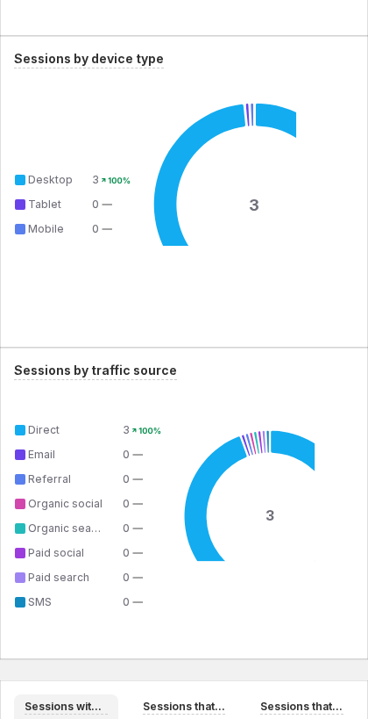
click at [297, 123] on div "Desktop: value - 3" at bounding box center [175, 124] width 243 height 243
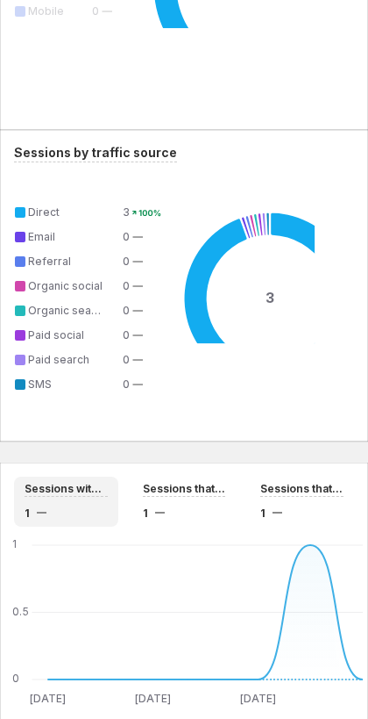
scroll to position [2570, 0]
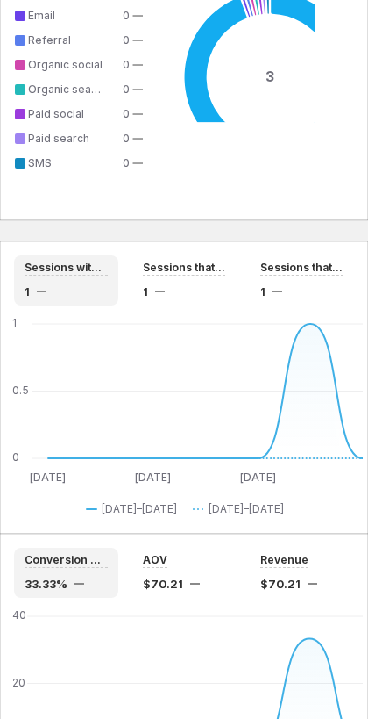
click at [212, 114] on div "Direct: value - 3" at bounding box center [207, 14] width 216 height 216
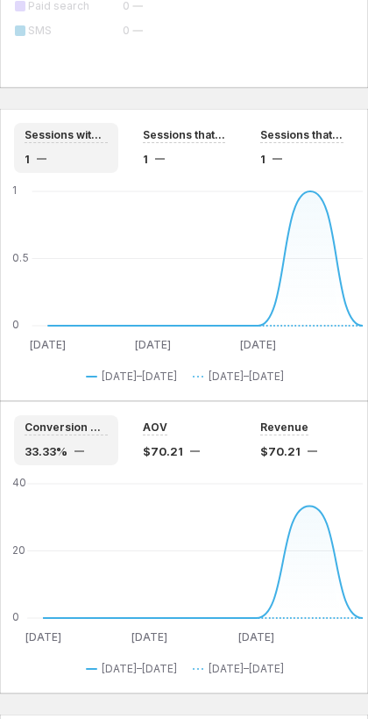
scroll to position [2745, 0]
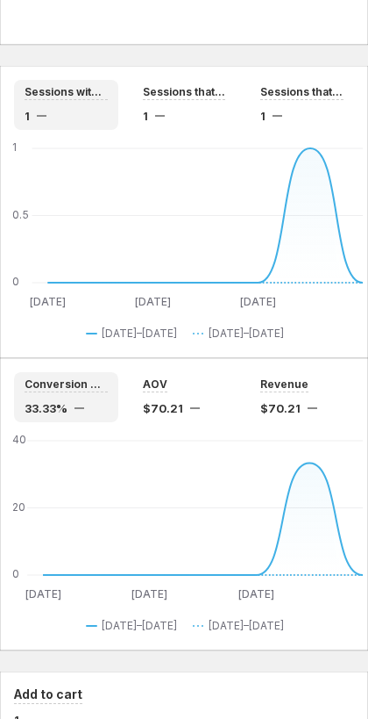
click at [202, 114] on div "1" at bounding box center [184, 116] width 83 height 18
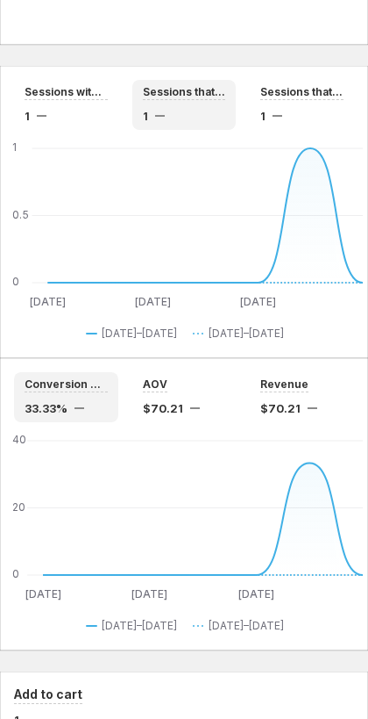
click at [326, 94] on span "Sessions that completed checkout" at bounding box center [302, 92] width 83 height 14
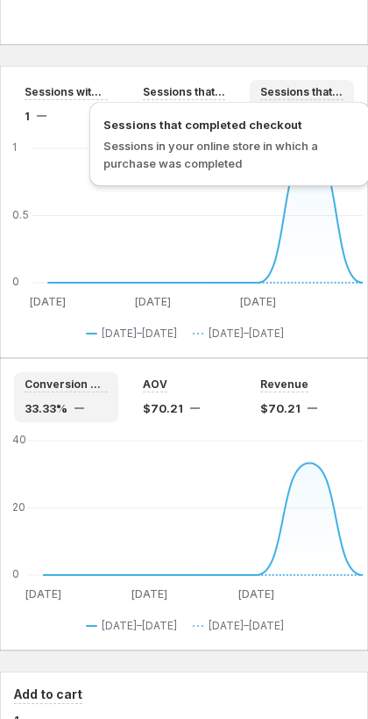
click at [188, 89] on span "Sessions that reached checkout" at bounding box center [184, 92] width 83 height 14
click at [95, 91] on span "Sessions with cart additions" at bounding box center [66, 92] width 83 height 14
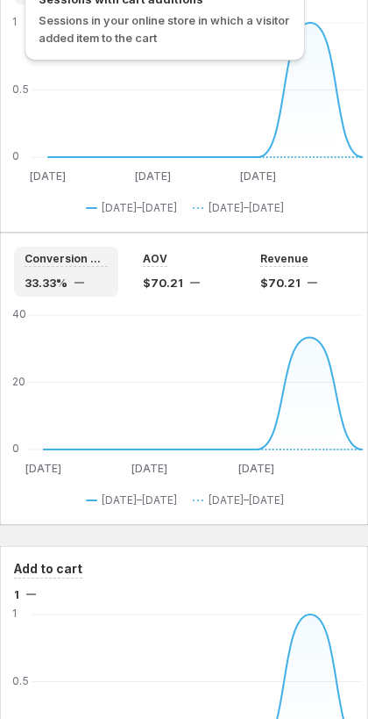
scroll to position [3008, 0]
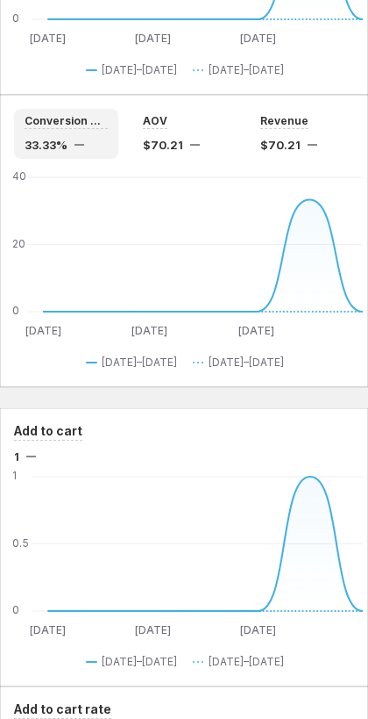
click at [93, 122] on span "Conversion Rate" at bounding box center [66, 121] width 83 height 14
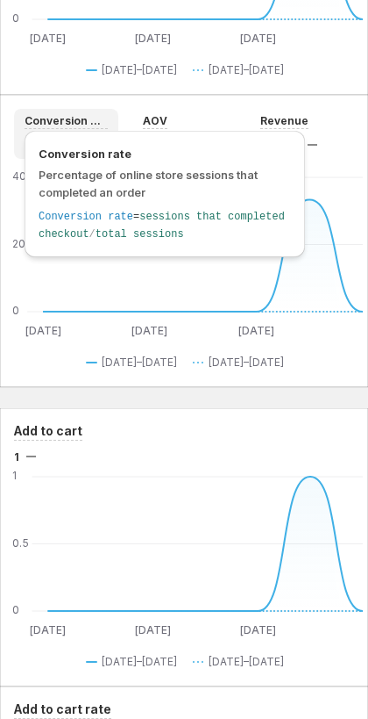
click at [154, 118] on span "AOV" at bounding box center [155, 121] width 25 height 14
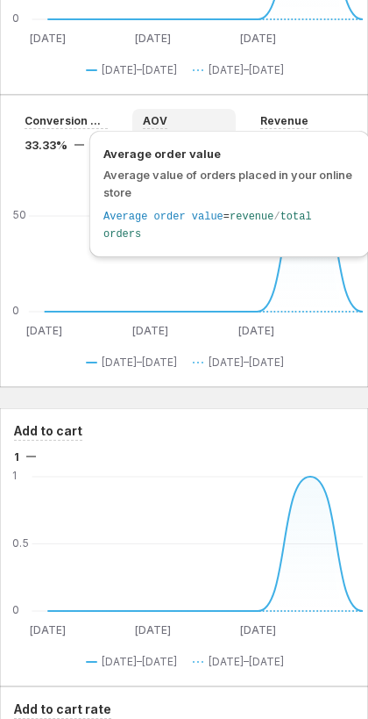
click at [309, 118] on span "Revenue" at bounding box center [285, 121] width 48 height 14
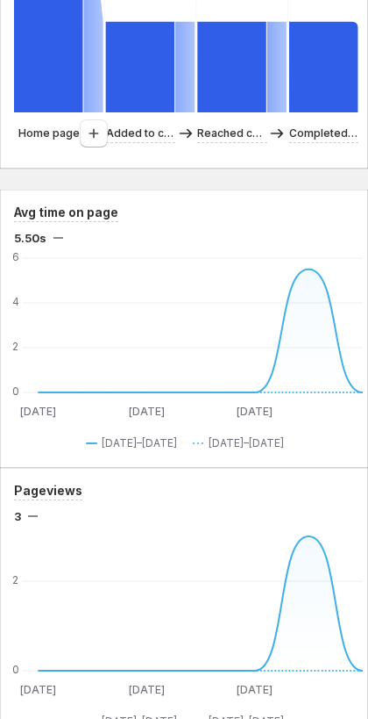
scroll to position [727, 0]
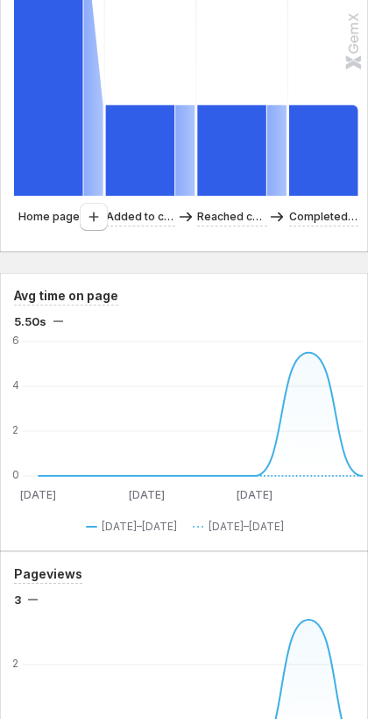
click at [85, 214] on icon "button" at bounding box center [94, 217] width 18 height 18
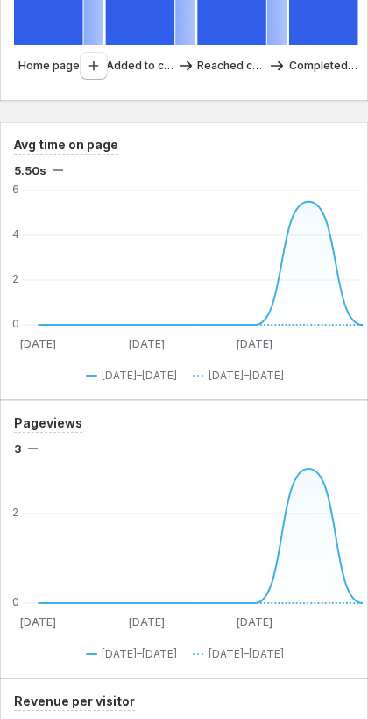
scroll to position [815, 0]
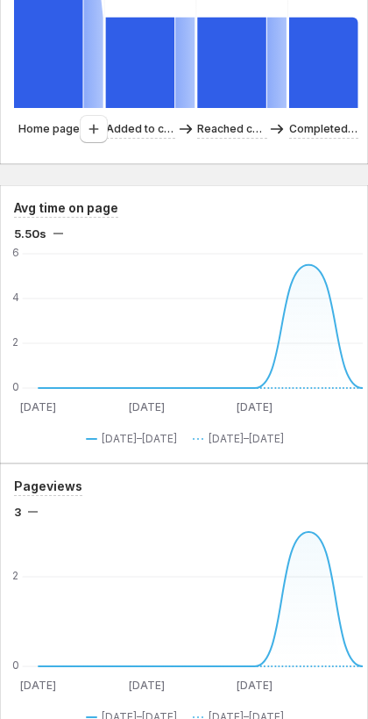
click at [92, 129] on icon "button" at bounding box center [94, 129] width 18 height 18
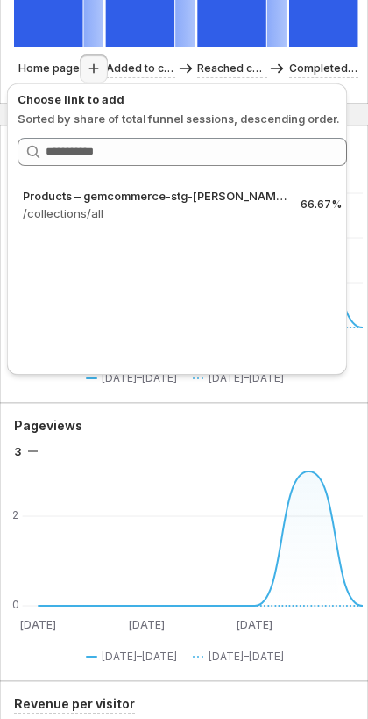
scroll to position [903, 0]
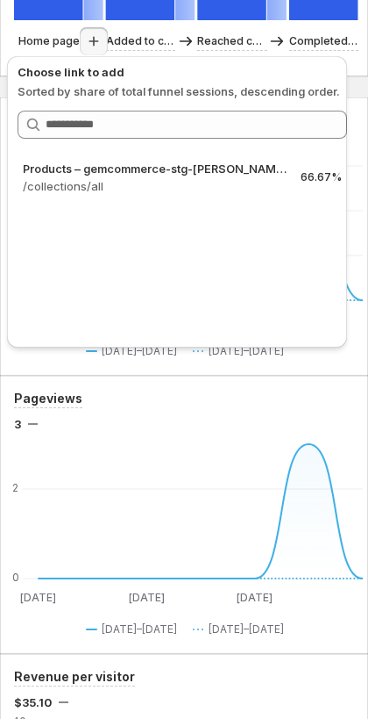
click at [181, 184] on p "/collections/all" at bounding box center [155, 186] width 264 height 18
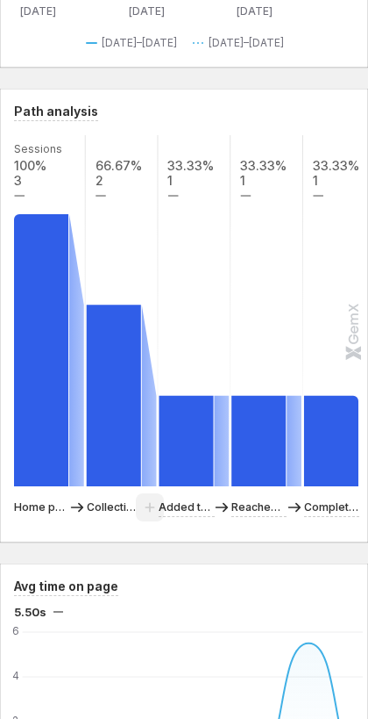
scroll to position [464, 0]
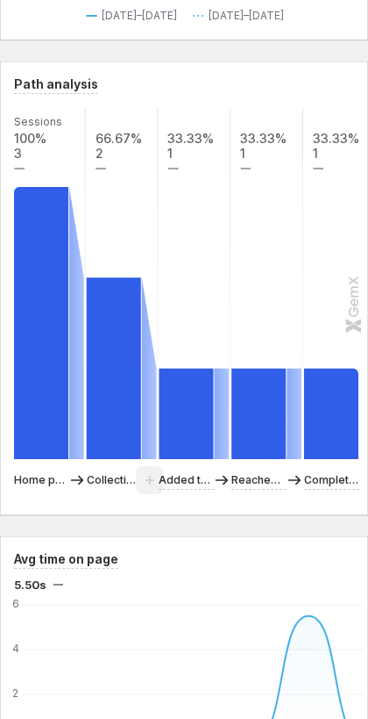
click at [111, 148] on rect at bounding box center [122, 283] width 75 height 351
click at [144, 139] on icon "button" at bounding box center [143, 140] width 18 height 18
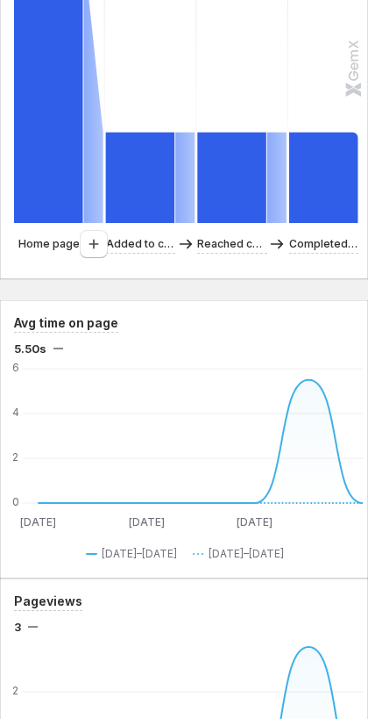
scroll to position [727, 0]
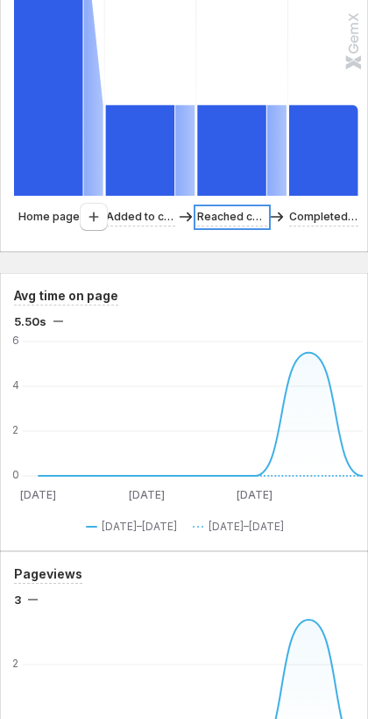
click at [247, 216] on p "Reached checkout" at bounding box center [231, 217] width 69 height 18
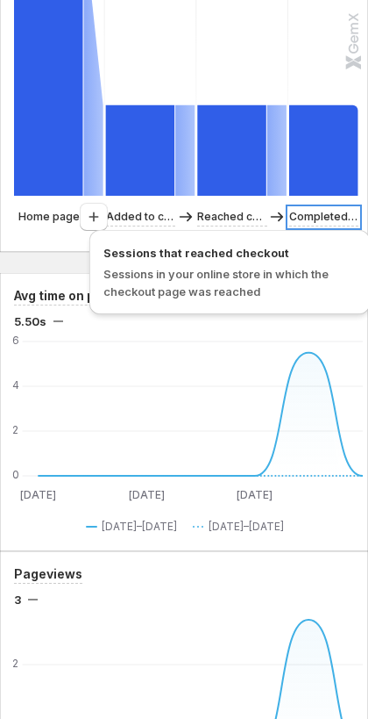
click at [308, 216] on p "Completed checkout" at bounding box center [324, 217] width 69 height 18
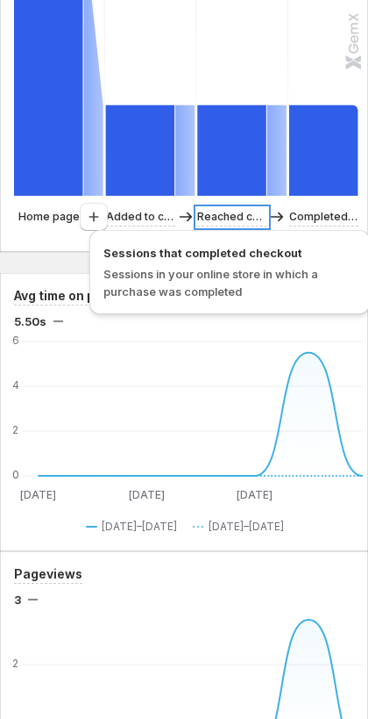
click at [235, 215] on p "Reached checkout" at bounding box center [231, 217] width 69 height 18
click at [93, 211] on icon "button" at bounding box center [94, 217] width 18 height 18
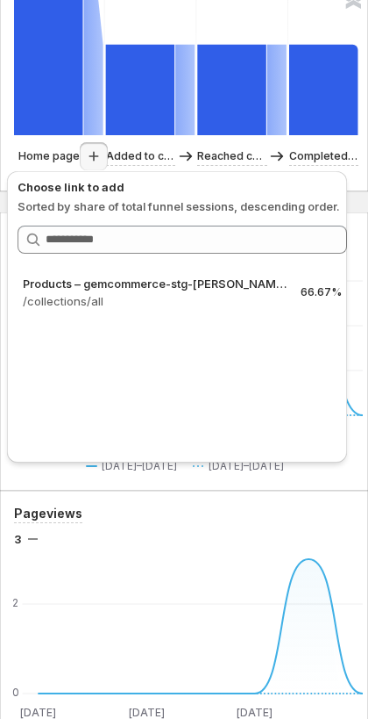
scroll to position [815, 0]
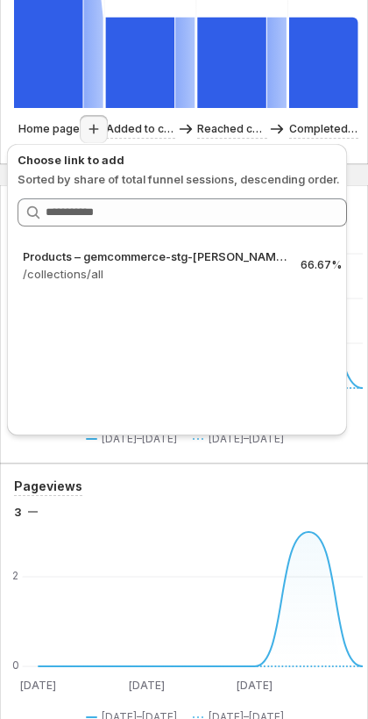
click at [110, 254] on p "Products – gemcommerce-stg-[PERSON_NAME]" at bounding box center [155, 256] width 264 height 18
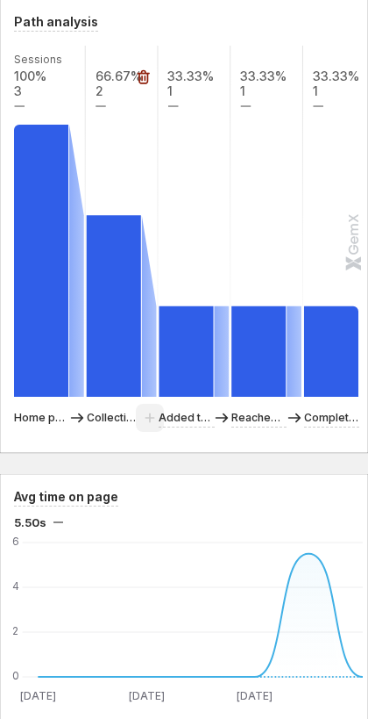
scroll to position [464, 0]
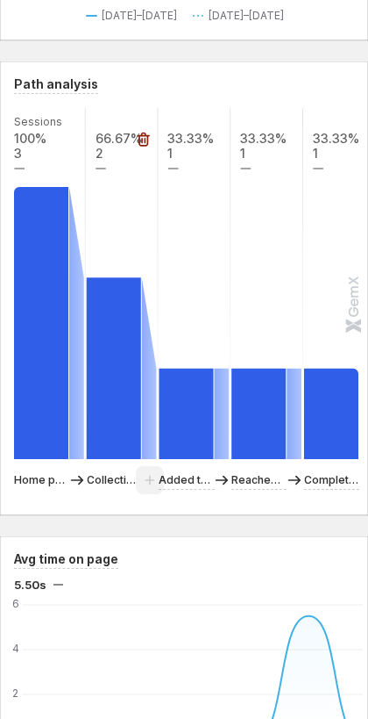
click at [142, 138] on icon "button" at bounding box center [143, 140] width 18 height 18
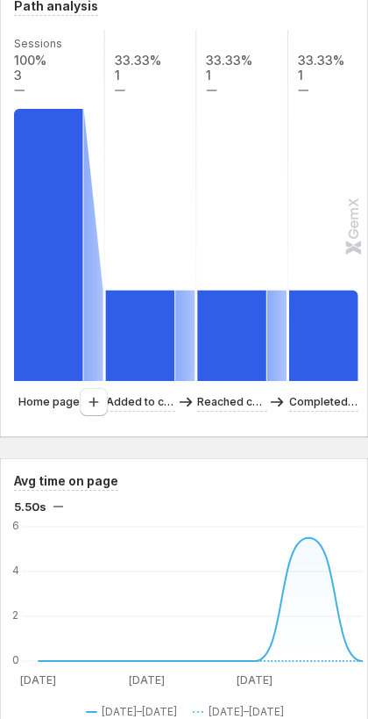
scroll to position [640, 0]
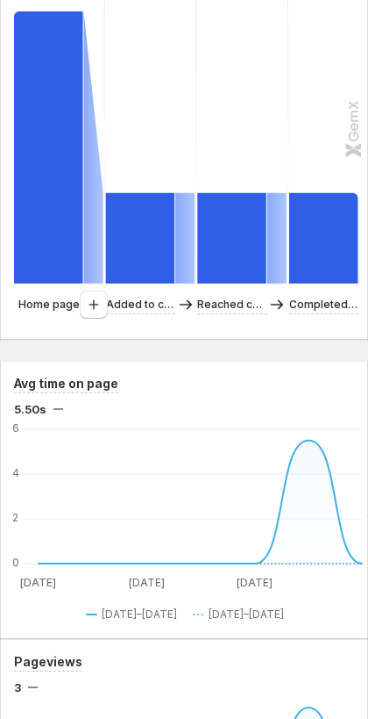
click at [89, 304] on icon "button" at bounding box center [94, 305] width 18 height 18
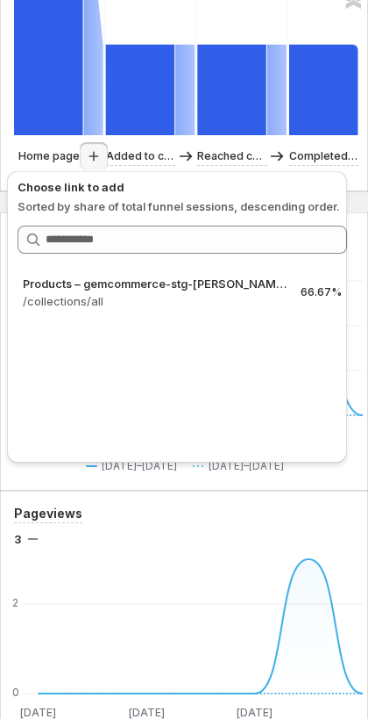
scroll to position [815, 0]
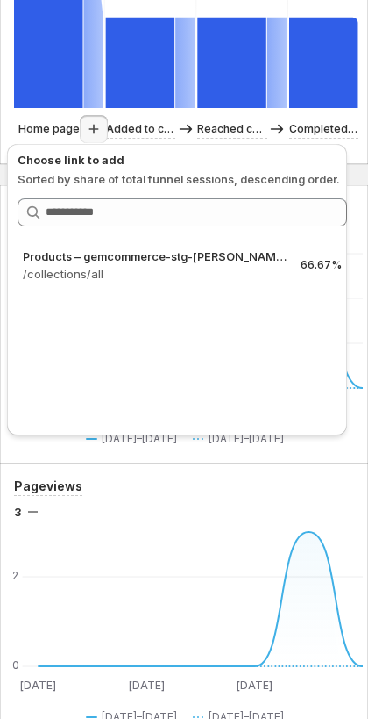
click at [127, 267] on p "/collections/all" at bounding box center [155, 274] width 264 height 18
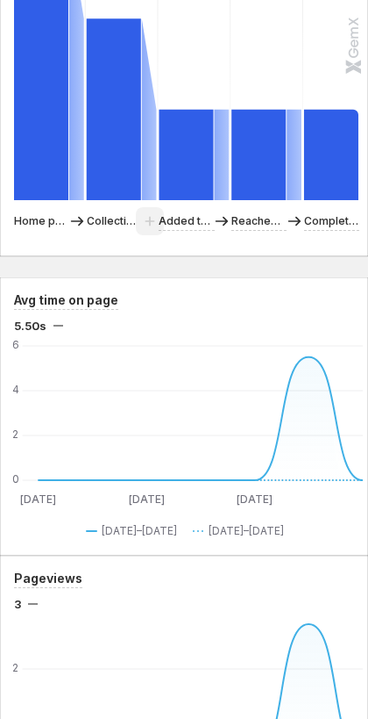
scroll to position [727, 0]
